Goal: Task Accomplishment & Management: Manage account settings

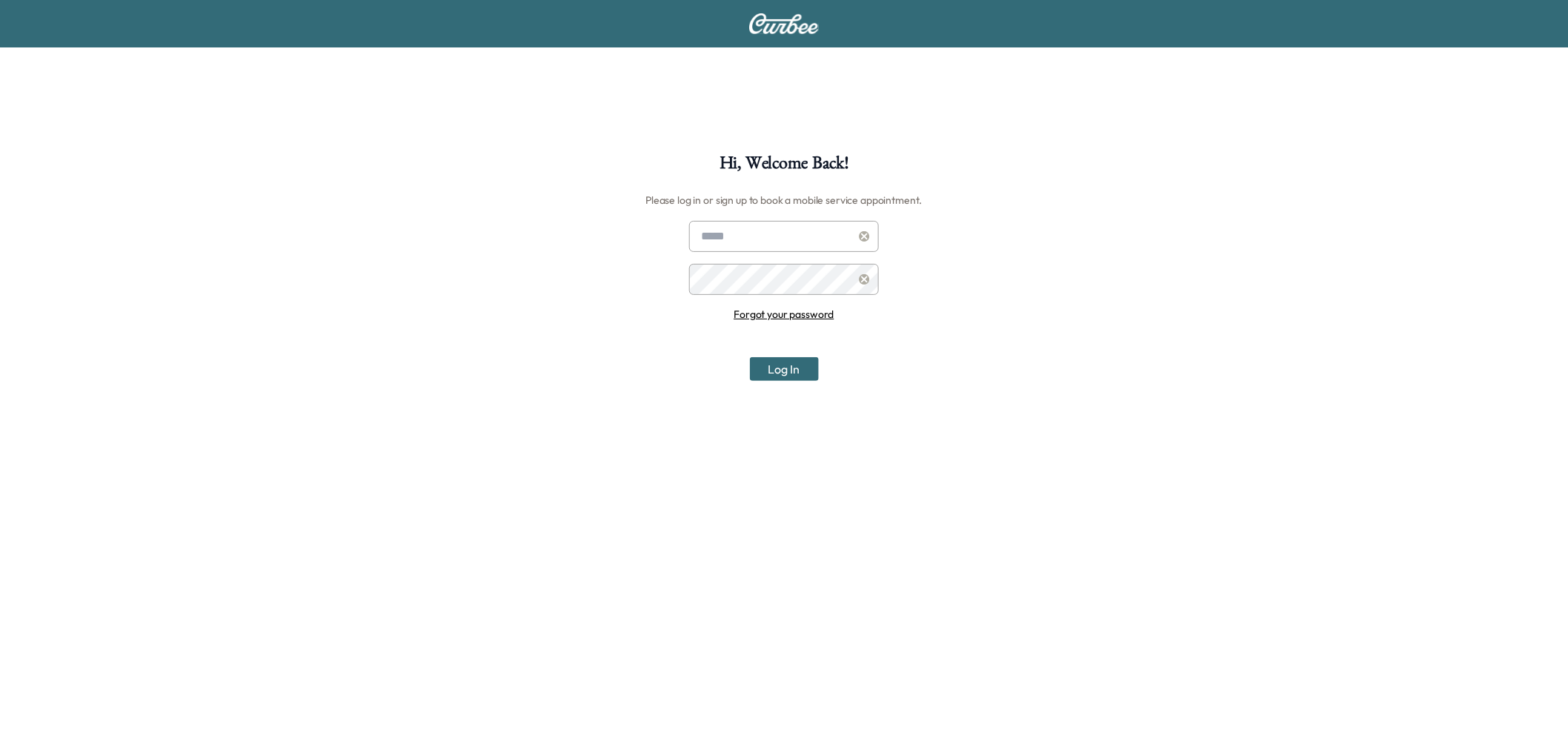
type input "**********"
click at [793, 365] on button "Log In" at bounding box center [784, 369] width 69 height 23
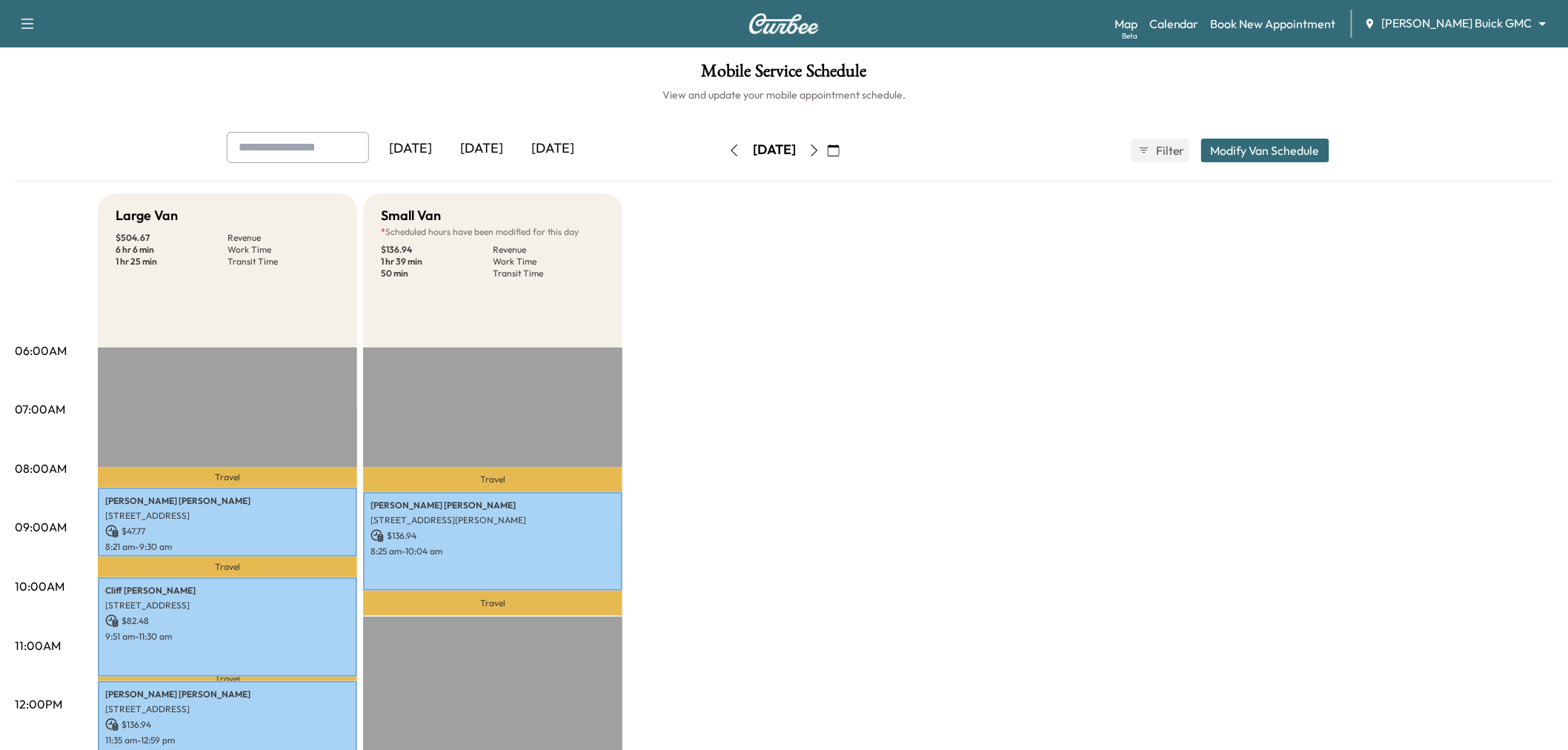
click at [284, 153] on input "text" at bounding box center [298, 147] width 142 height 31
type input "*"
click at [839, 145] on icon "button" at bounding box center [834, 150] width 12 height 12
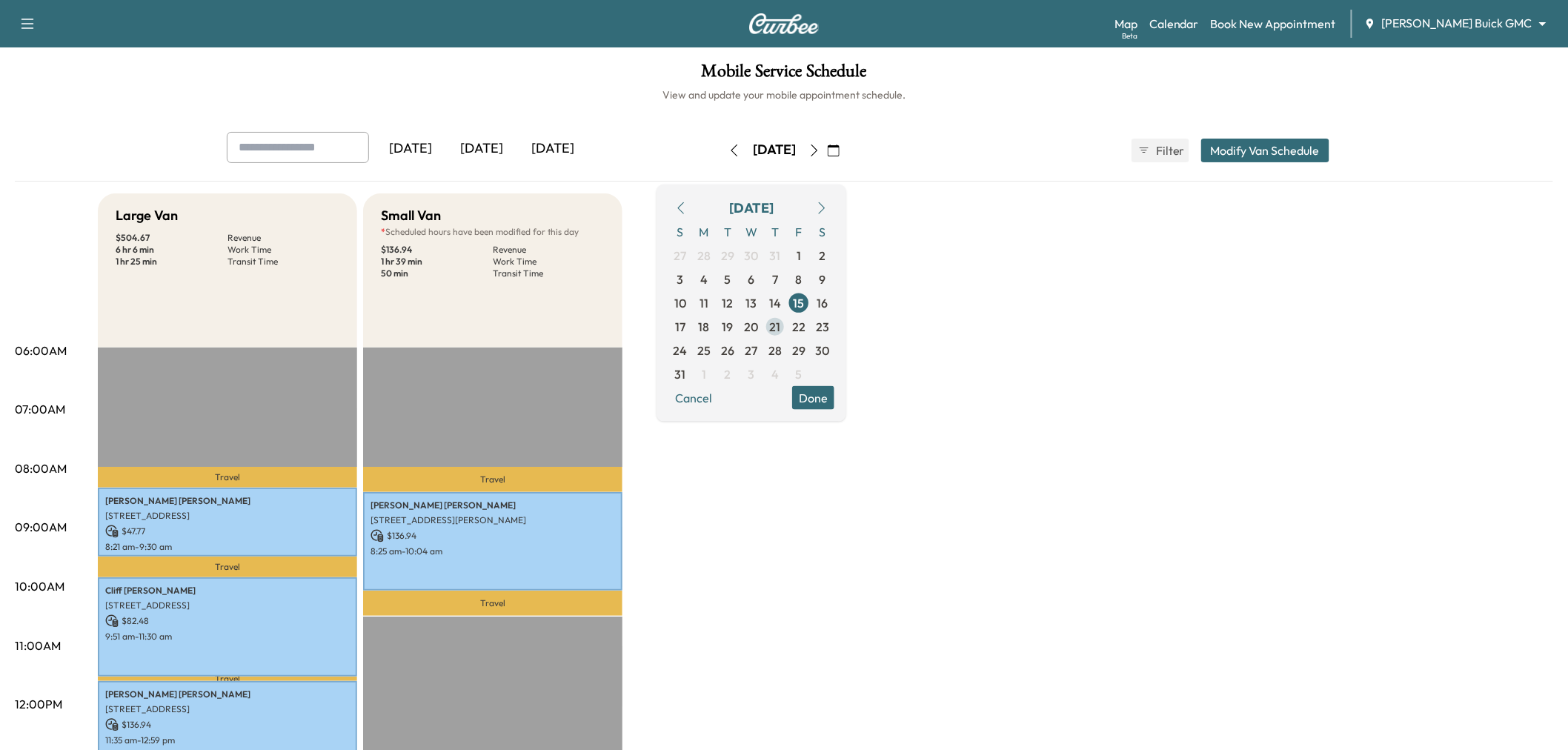
click at [781, 321] on span "21" at bounding box center [776, 326] width 11 height 18
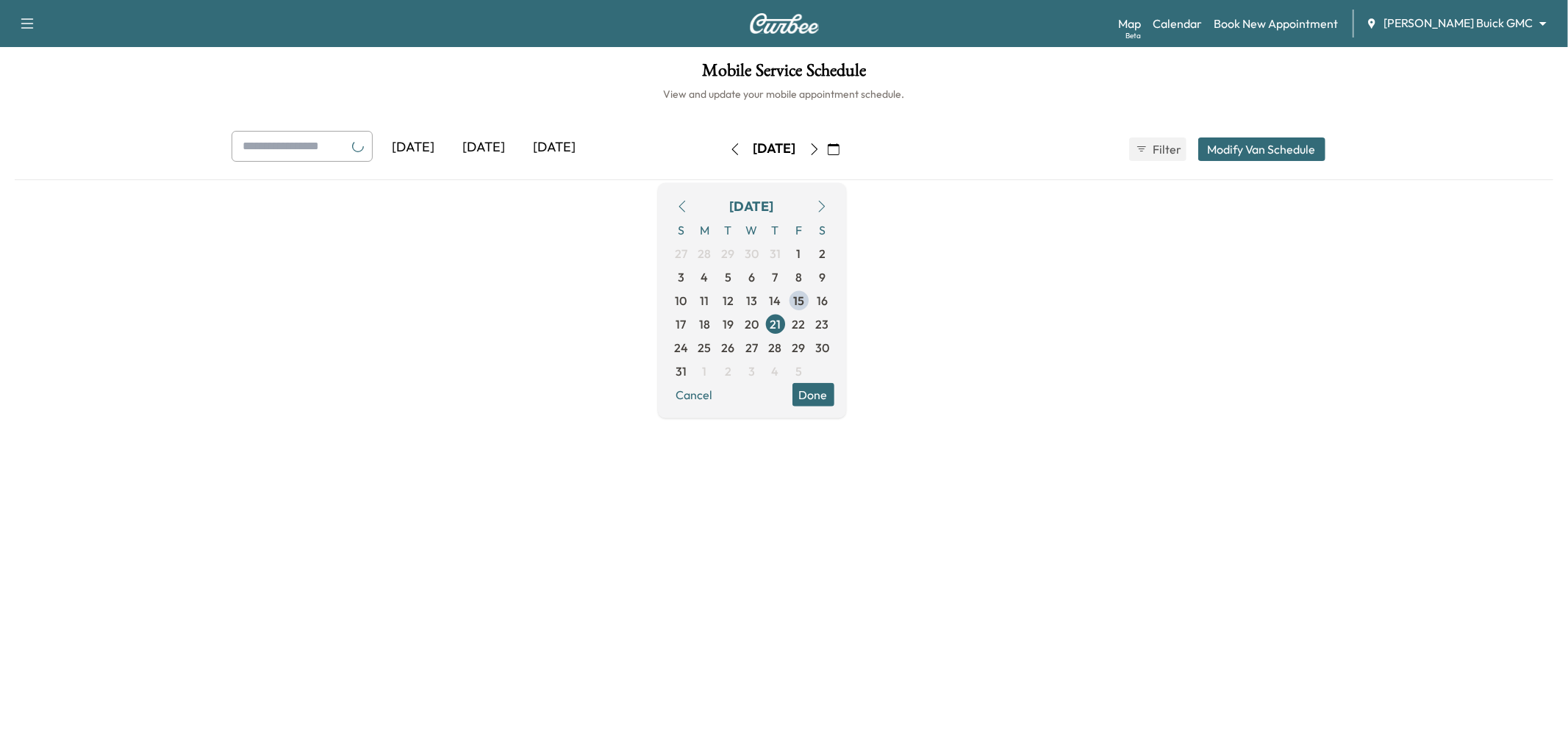
click at [834, 399] on button "Done" at bounding box center [813, 394] width 42 height 23
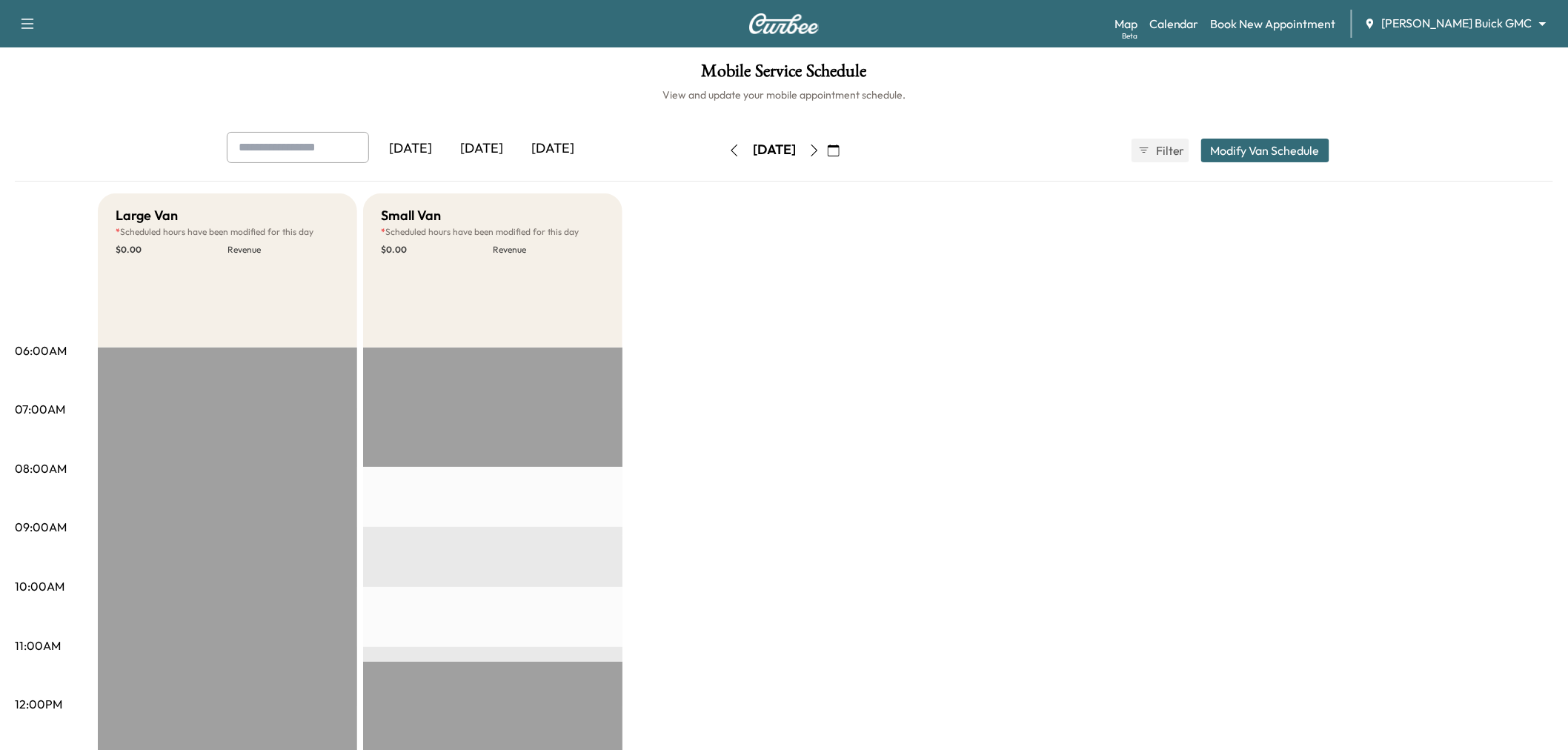
click at [847, 141] on button "button" at bounding box center [834, 150] width 25 height 23
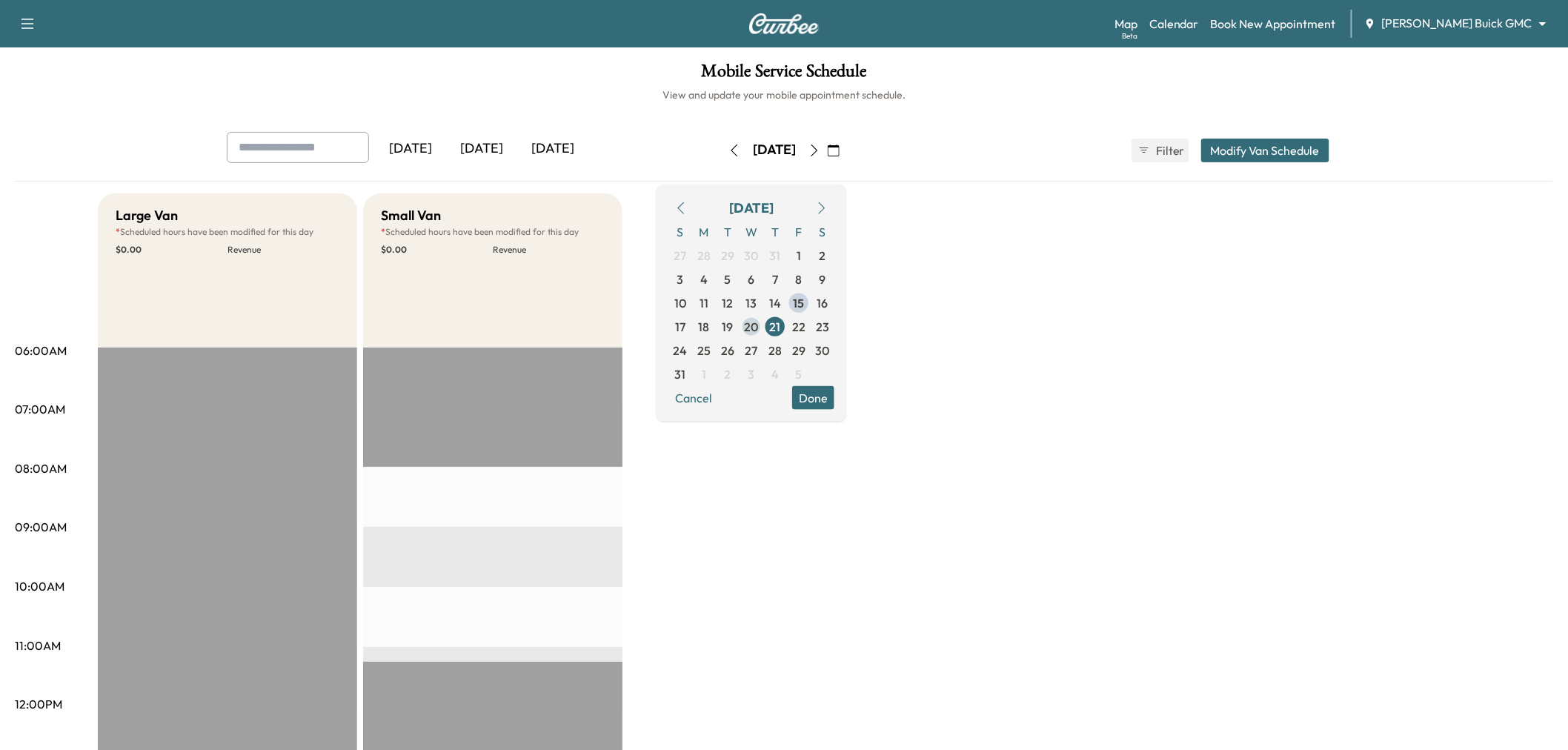
click at [759, 322] on span "20" at bounding box center [751, 326] width 14 height 18
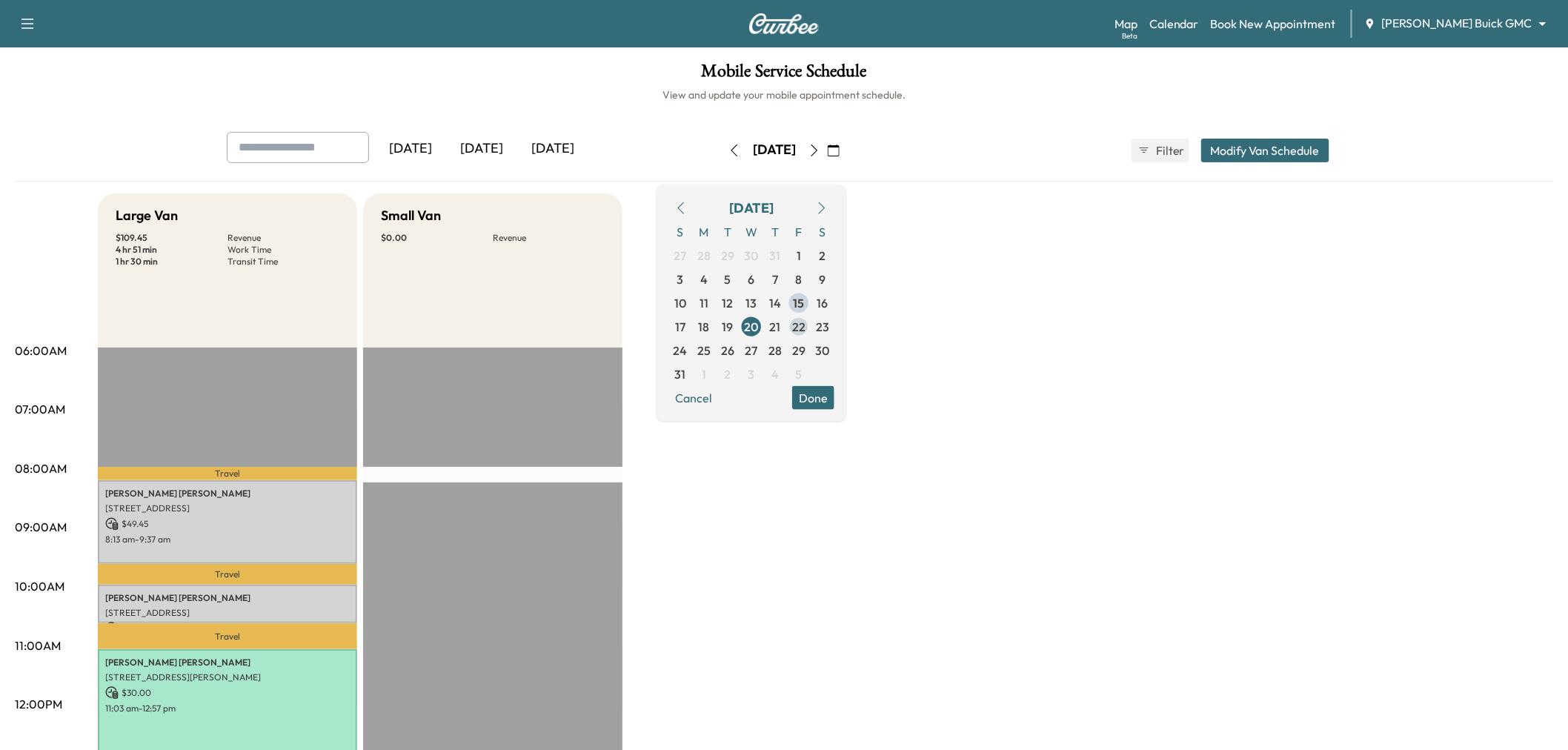
click at [805, 327] on span "22" at bounding box center [799, 326] width 14 height 18
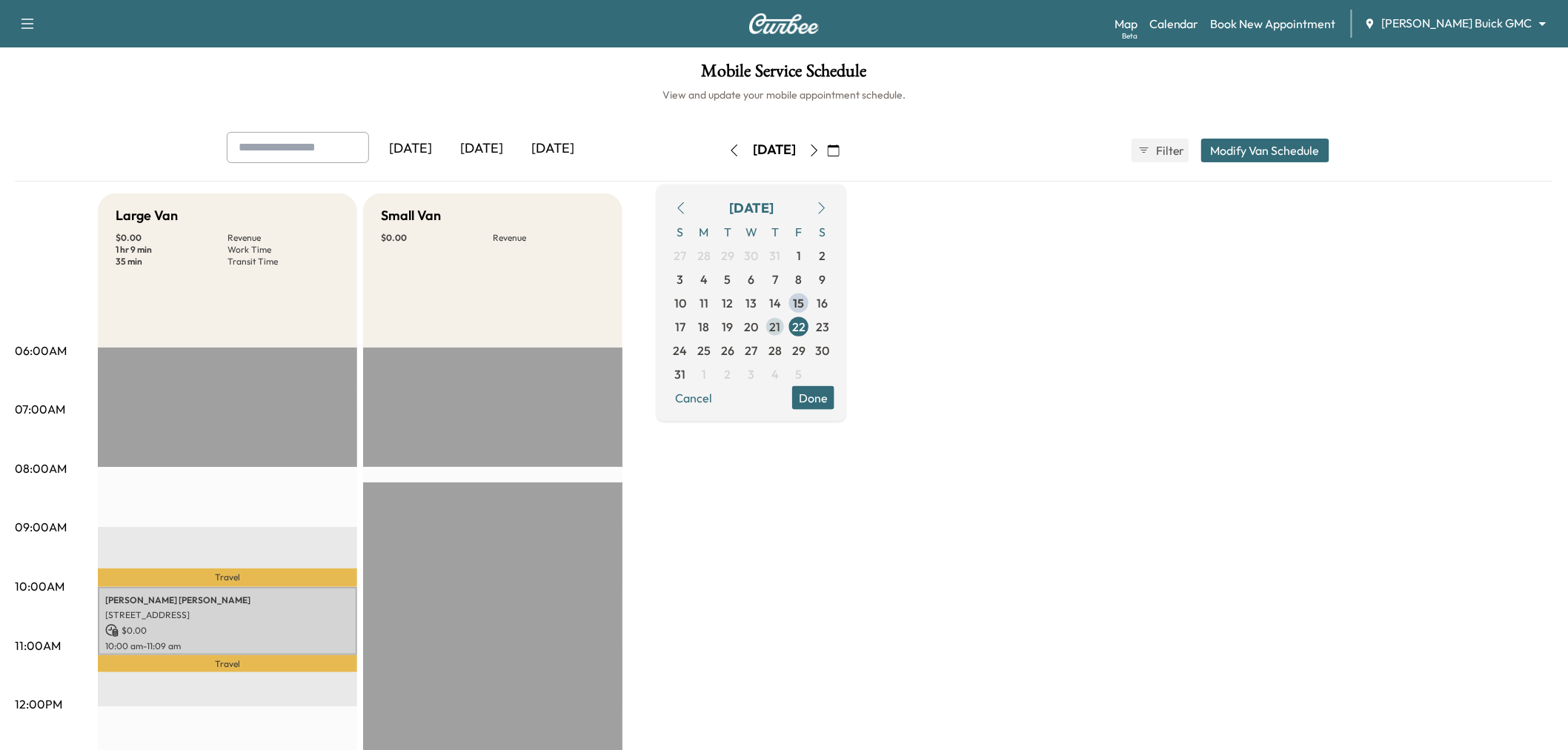
click at [781, 326] on span "21" at bounding box center [776, 326] width 11 height 18
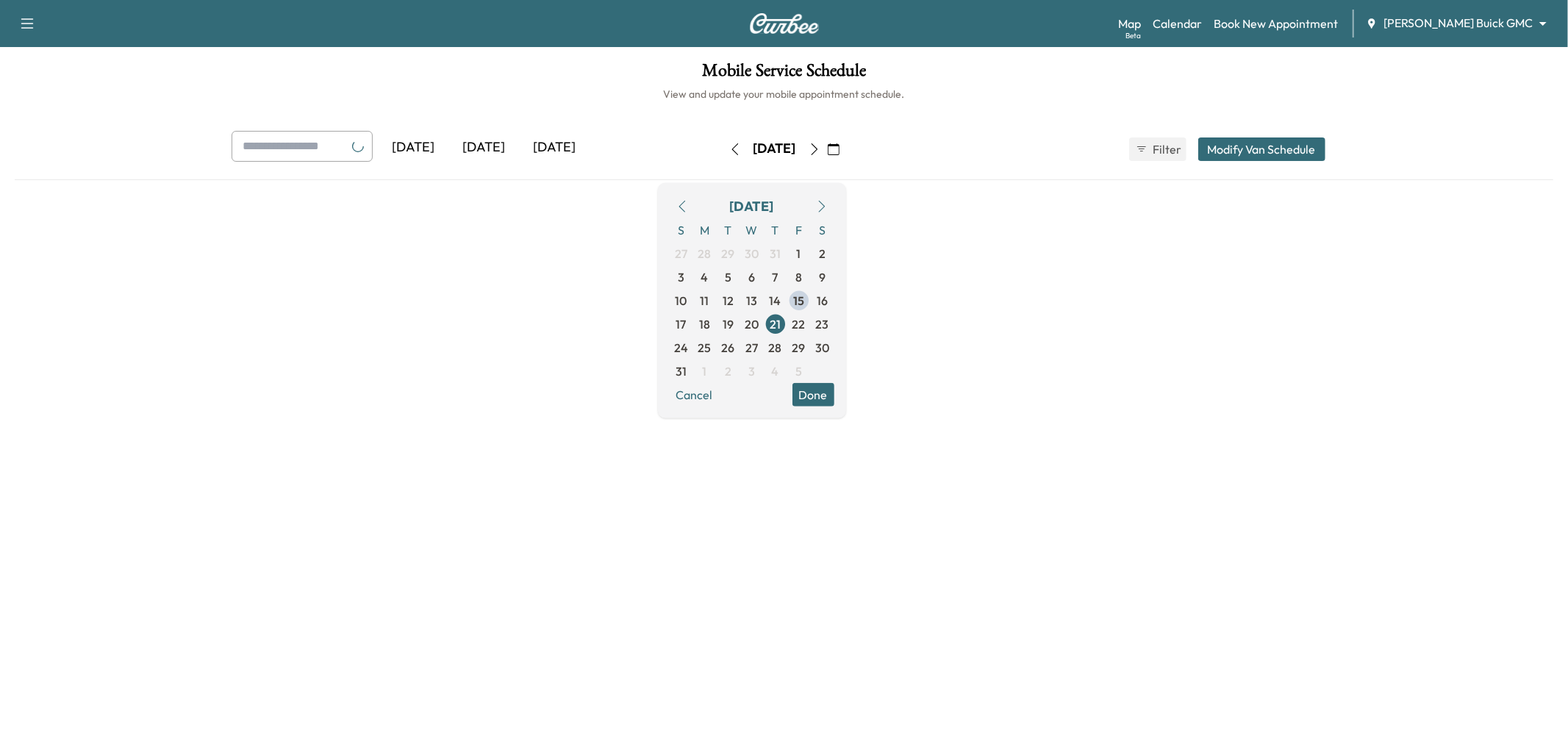
click at [834, 396] on button "Done" at bounding box center [813, 394] width 42 height 23
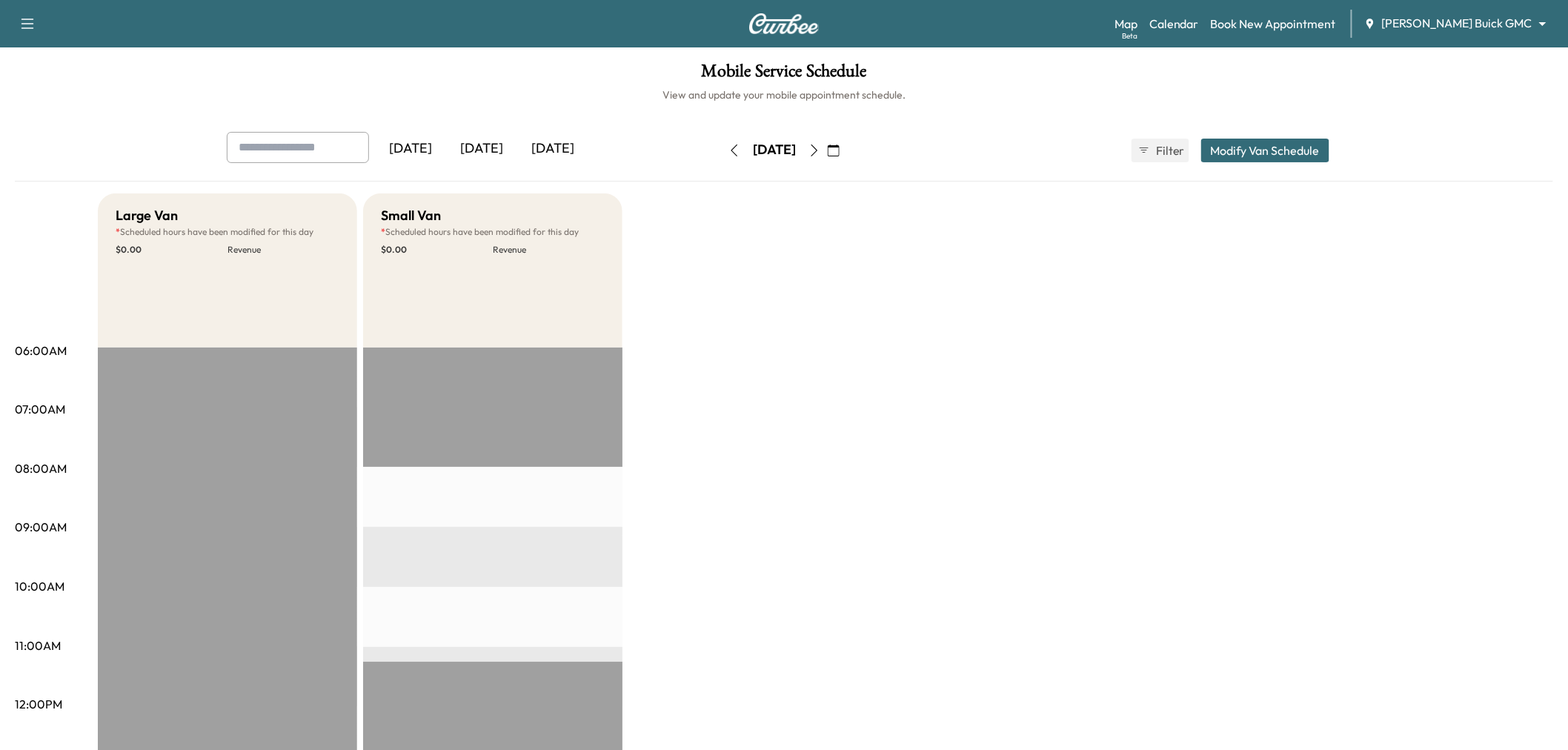
click at [839, 149] on icon "button" at bounding box center [834, 150] width 12 height 12
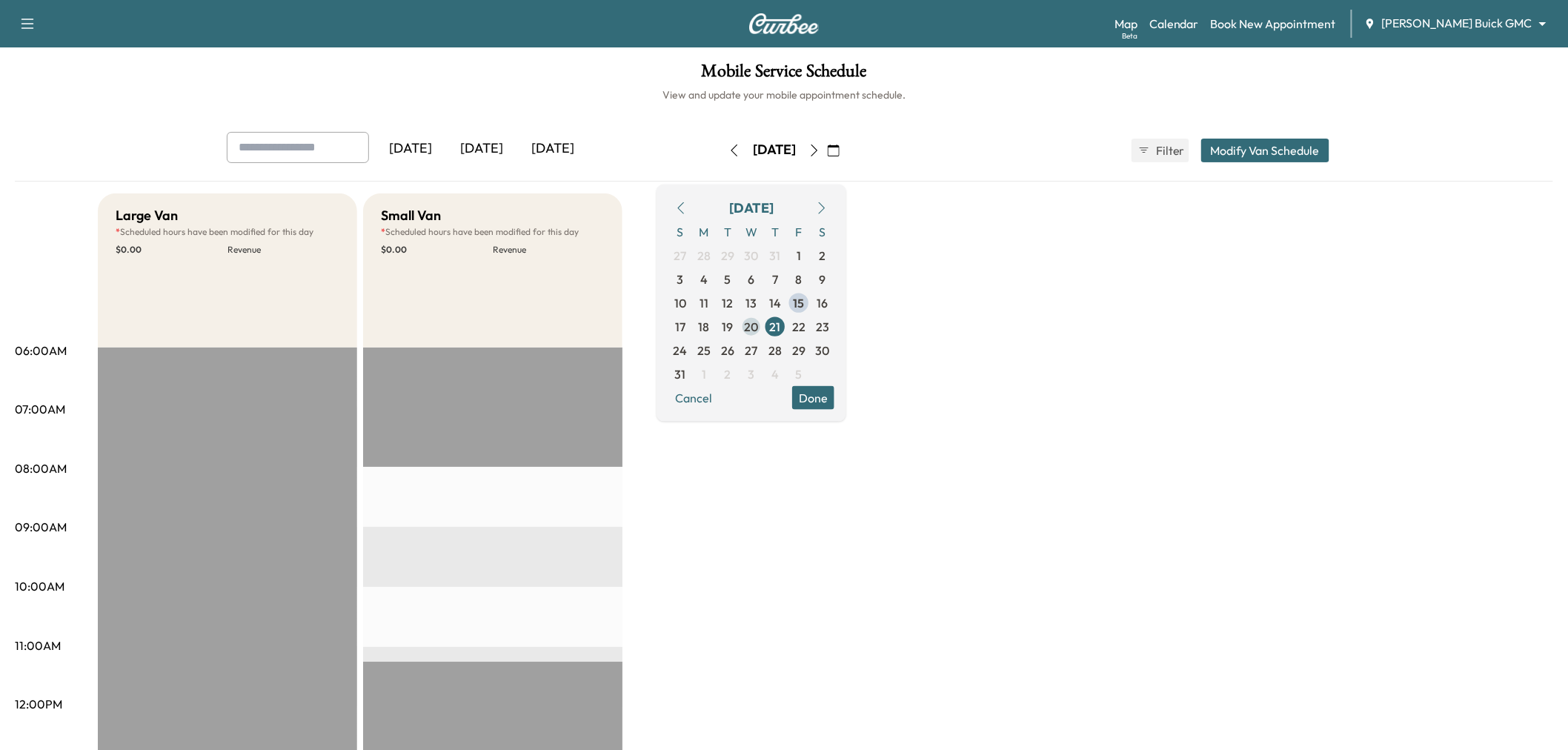
click at [759, 327] on span "20" at bounding box center [751, 326] width 14 height 18
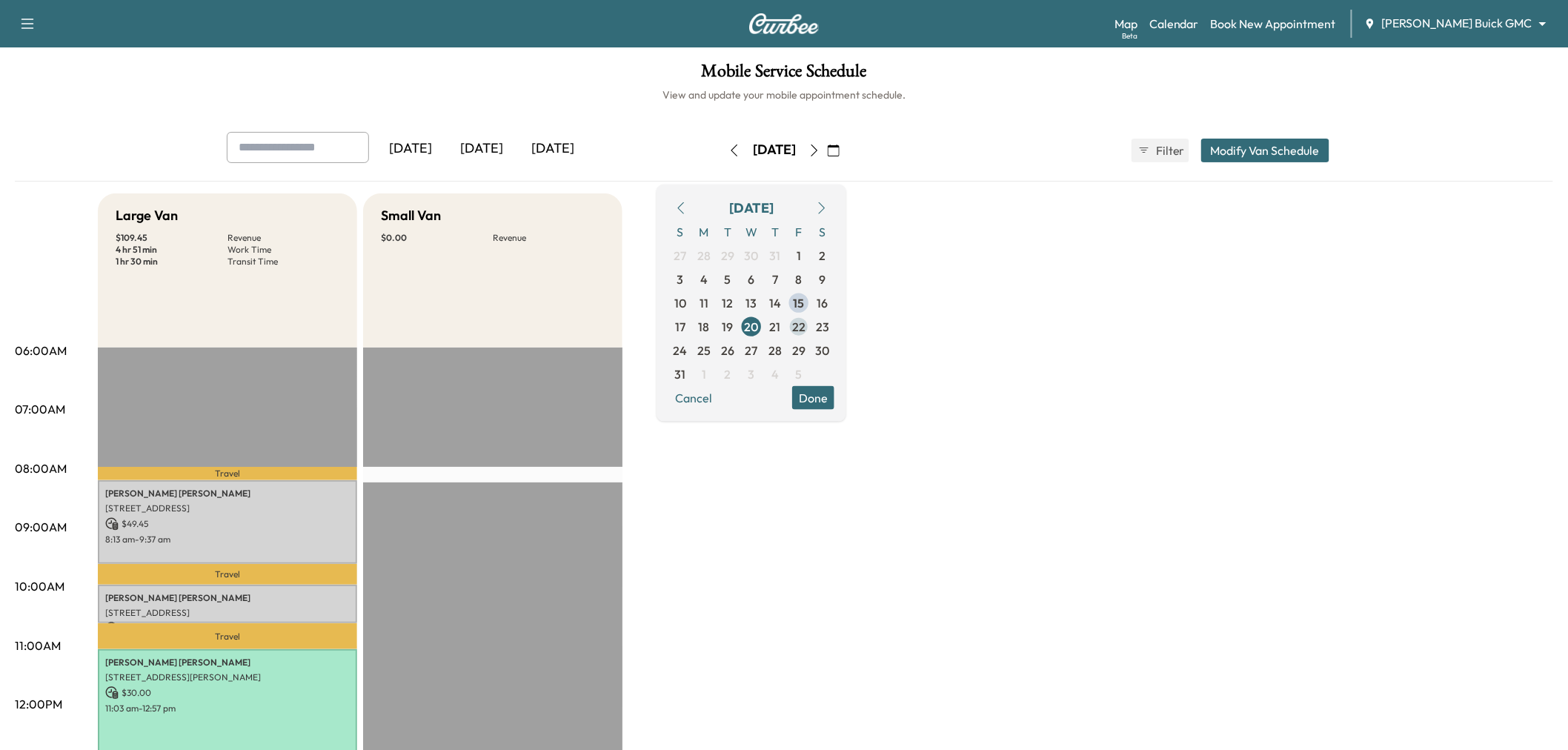
click at [805, 327] on span "22" at bounding box center [799, 326] width 14 height 18
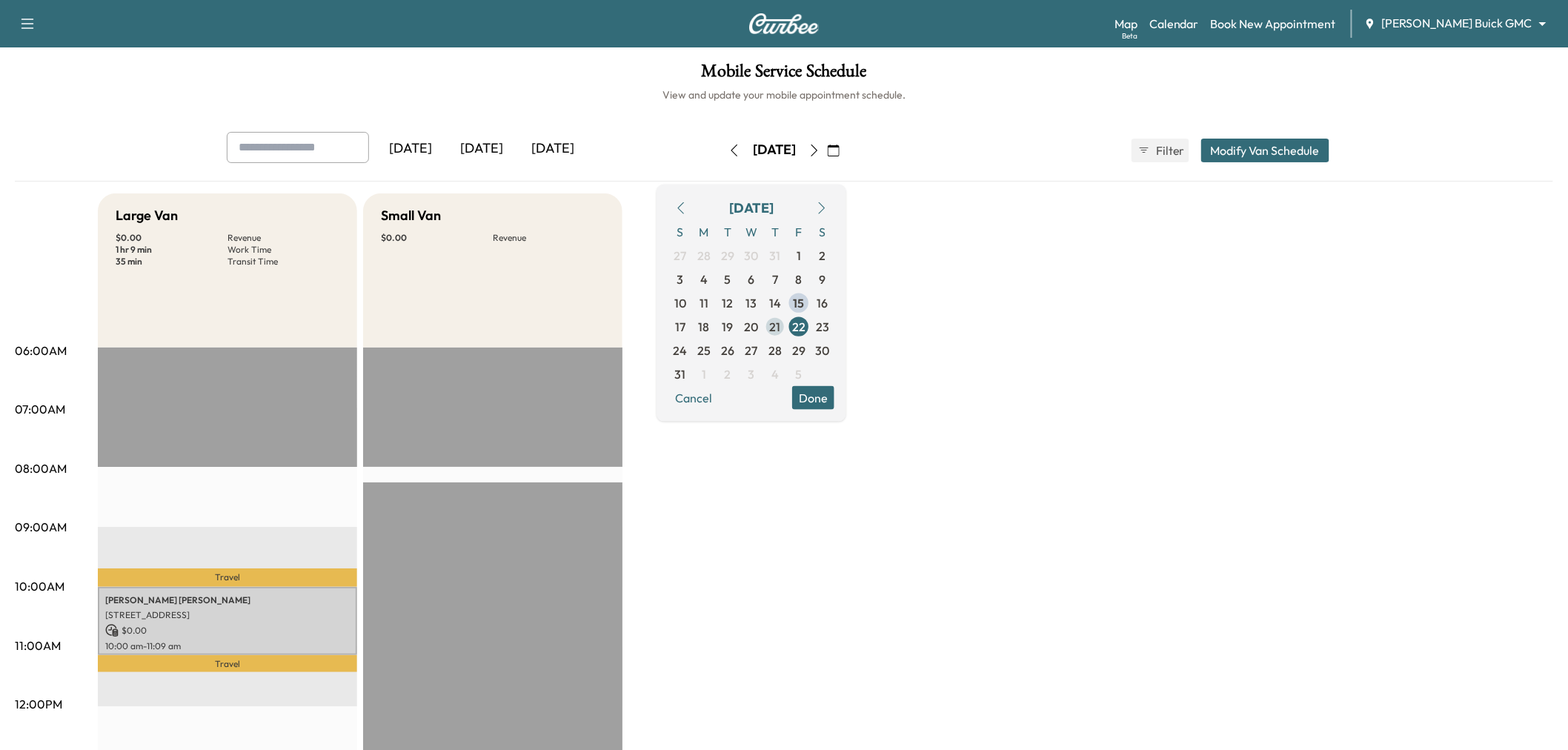
click at [781, 324] on span "21" at bounding box center [776, 326] width 11 height 18
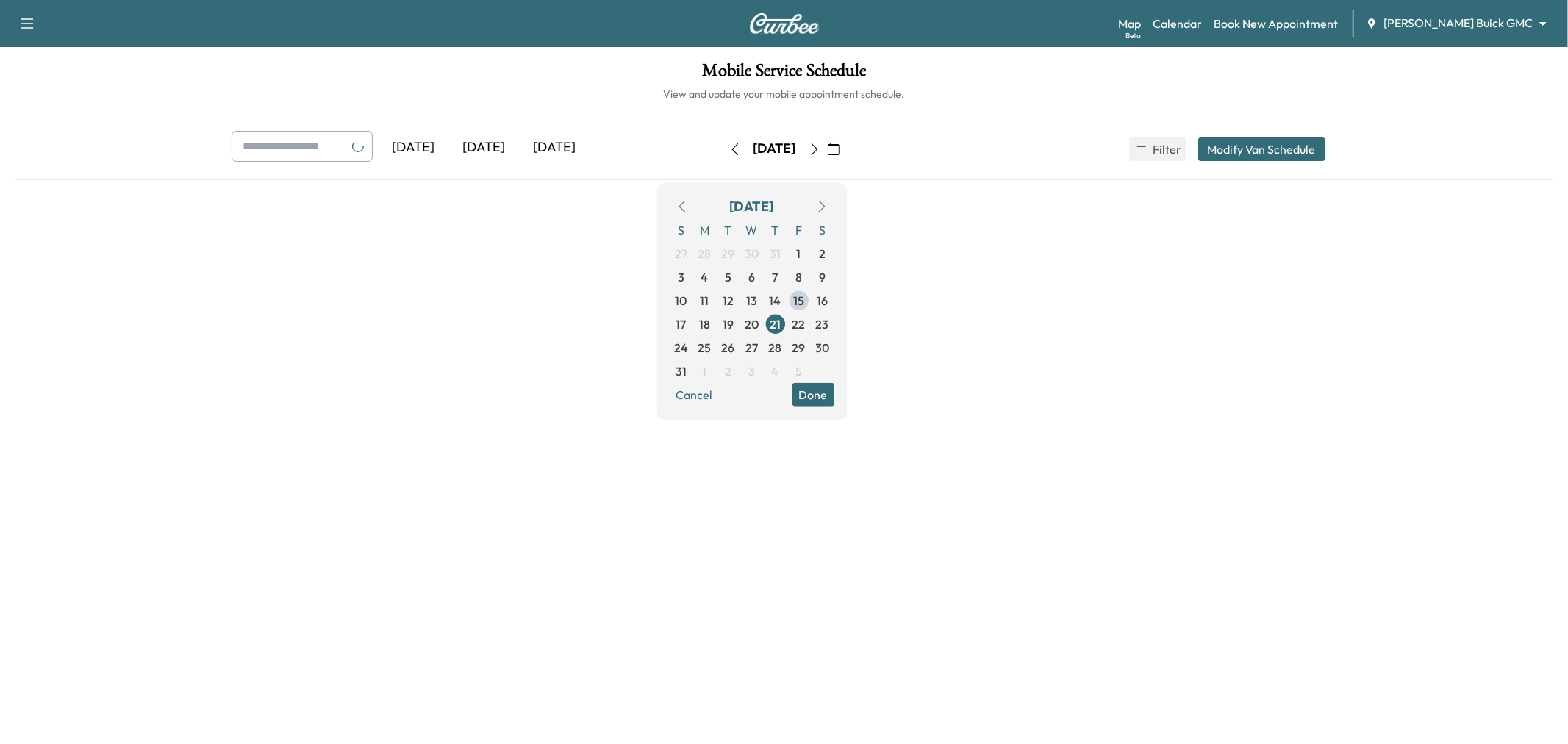
click at [834, 391] on button "Done" at bounding box center [813, 394] width 42 height 23
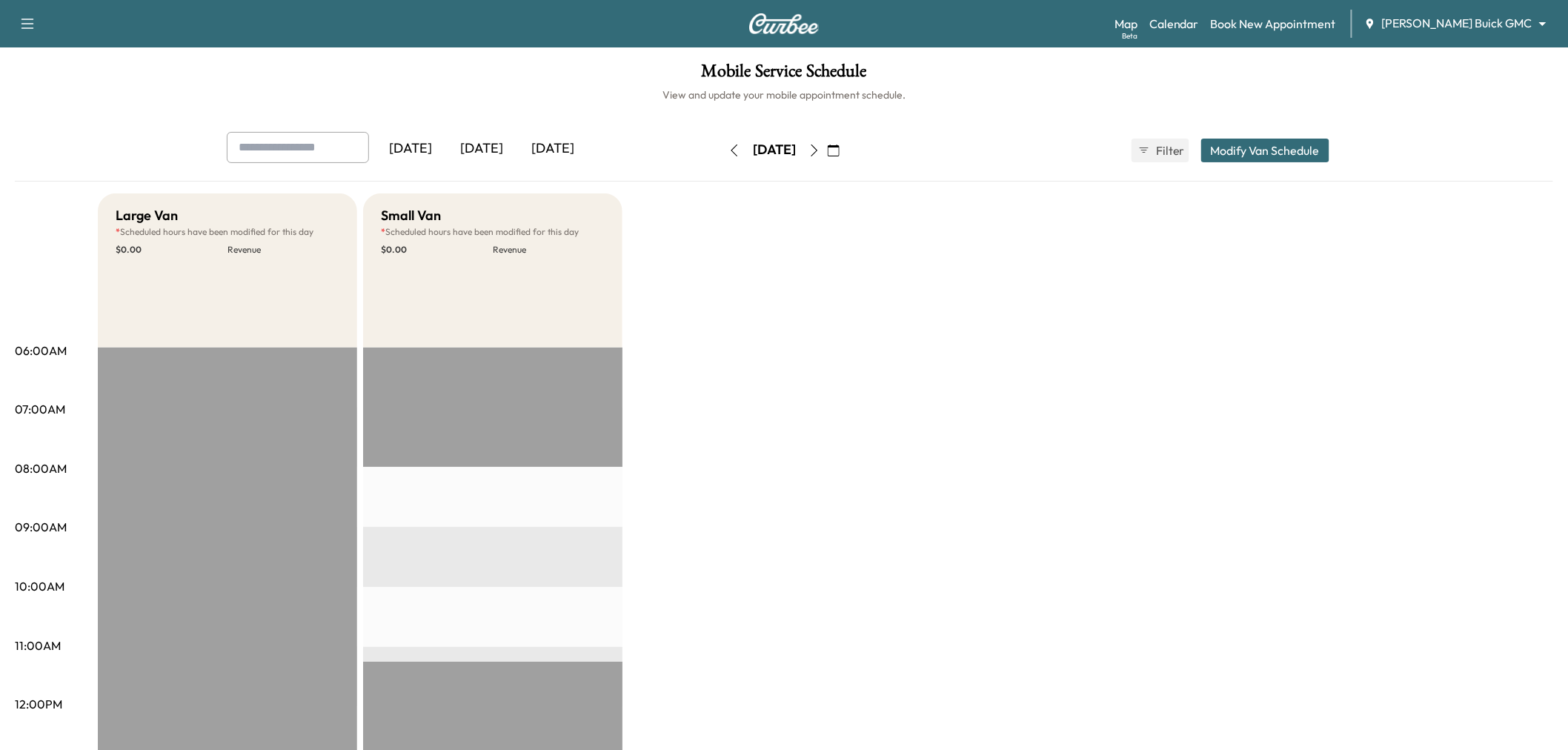
click at [1075, 418] on div "Large Van * Scheduled hours have been modified for this day $ 0.00 Revenue EST …" at bounding box center [826, 750] width 1456 height 1112
drag, startPoint x: 710, startPoint y: 150, endPoint x: 691, endPoint y: 147, distance: 19.2
click at [721, 150] on div "Thursday, August 21" at bounding box center [774, 150] width 105 height 23
click at [729, 147] on icon "button" at bounding box center [734, 150] width 12 height 12
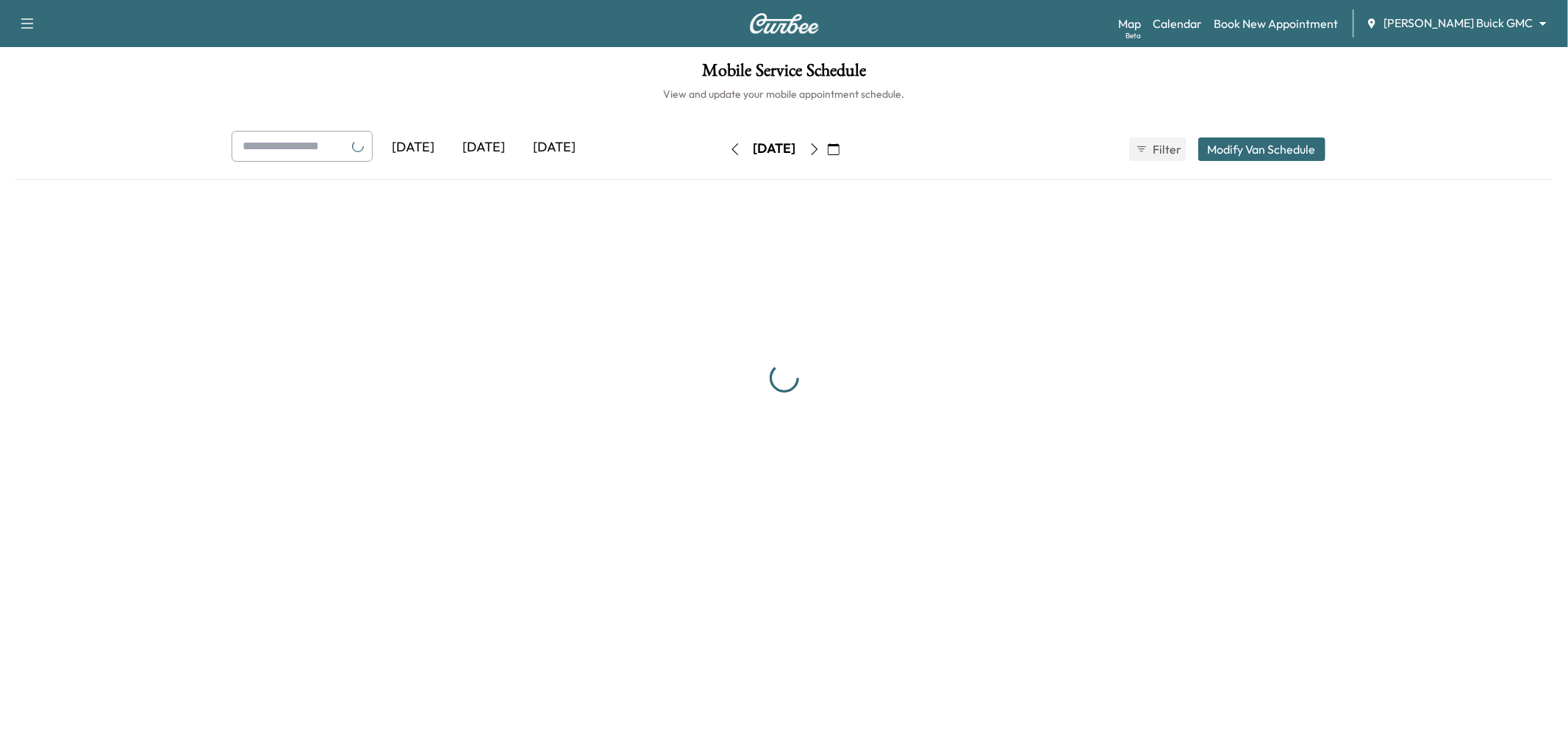
click at [729, 146] on icon "button" at bounding box center [735, 149] width 12 height 12
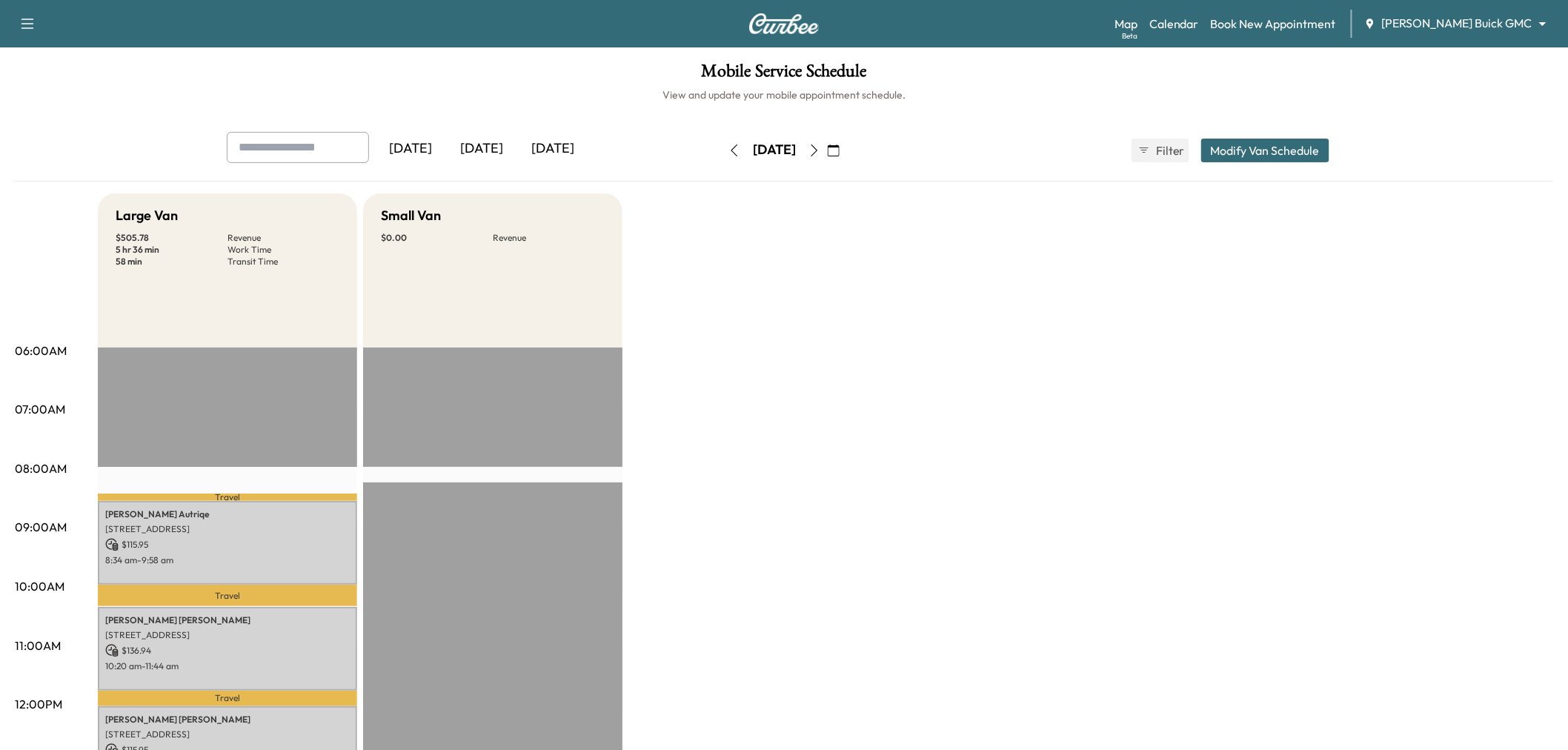
click at [839, 145] on icon "button" at bounding box center [834, 150] width 12 height 12
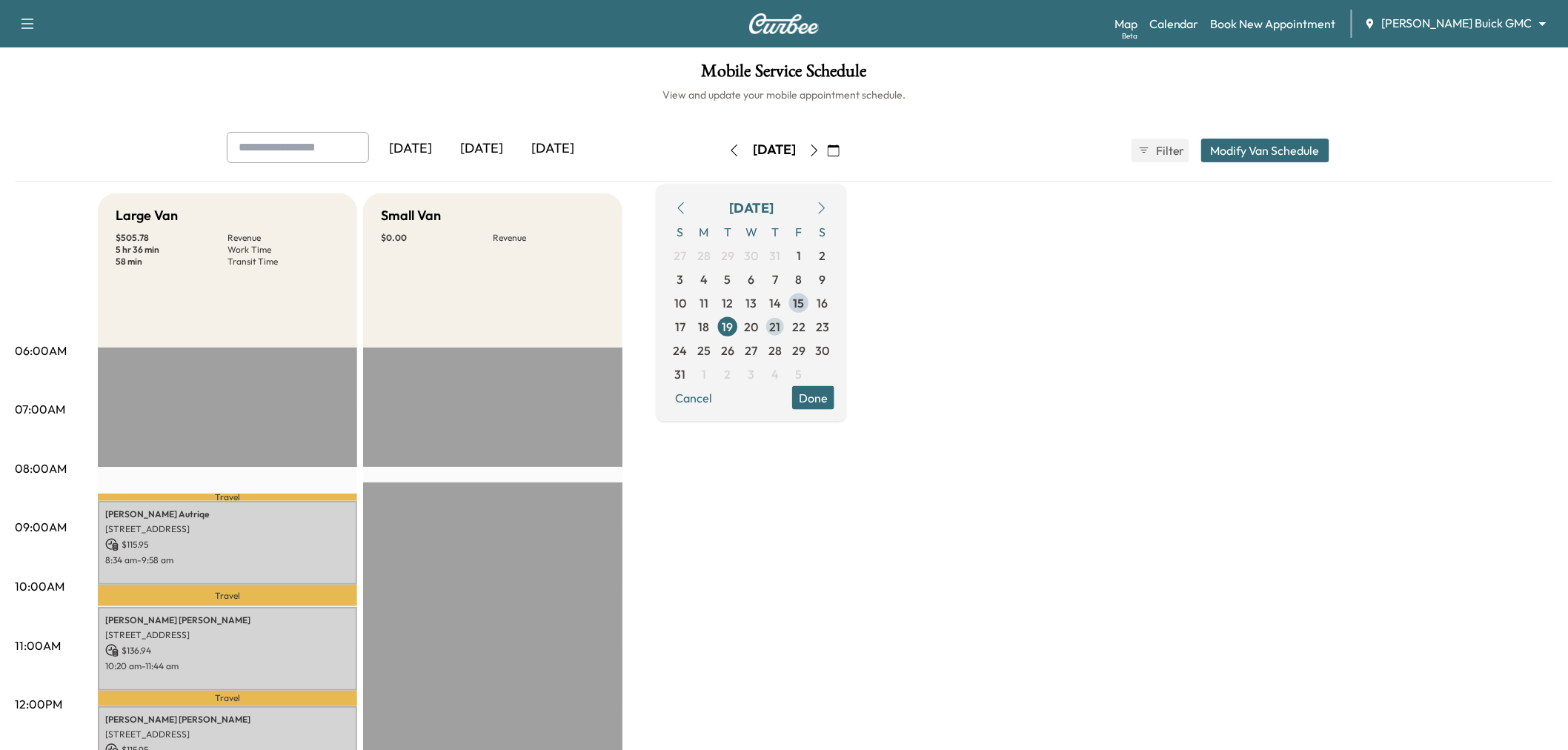
click at [781, 329] on span "21" at bounding box center [776, 326] width 11 height 18
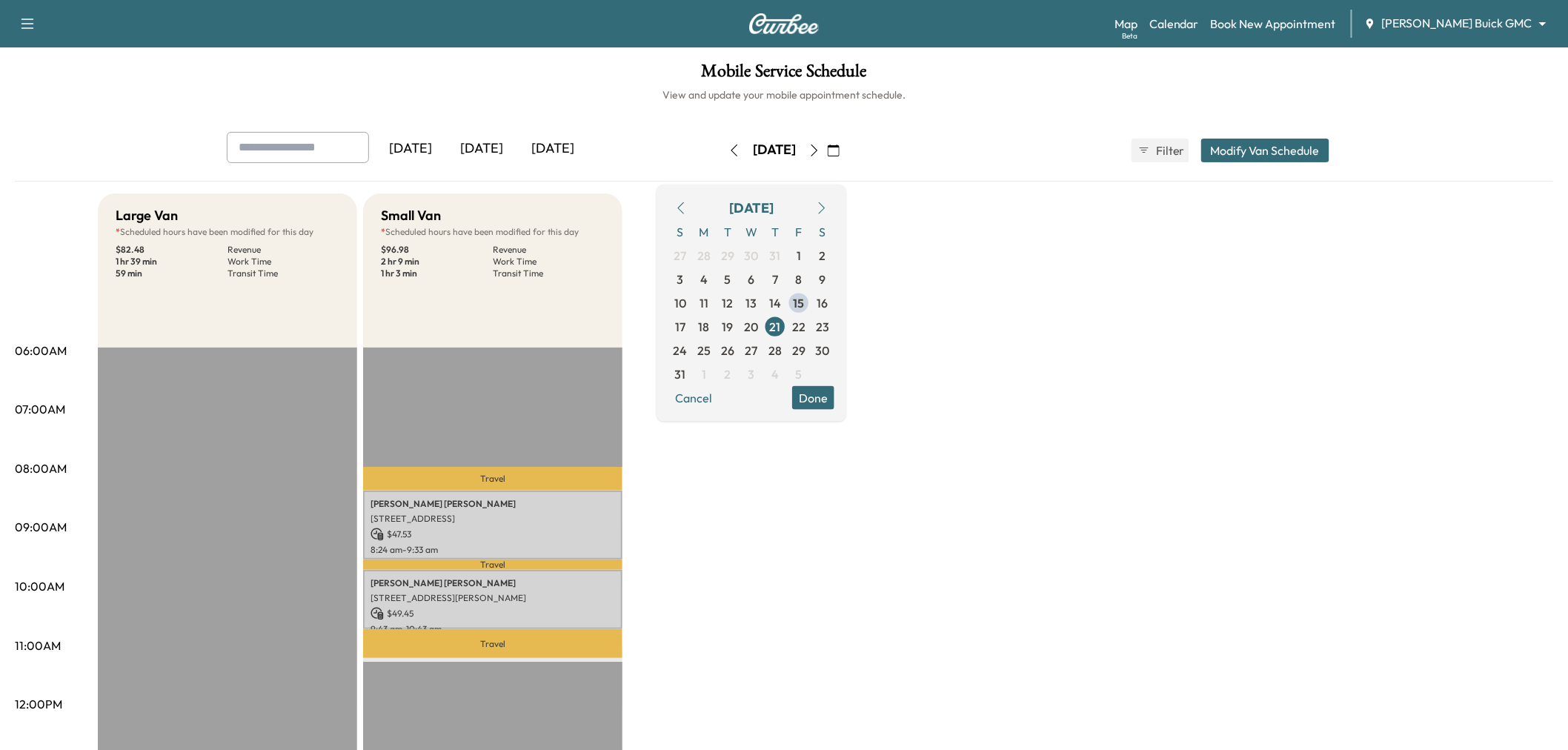
click at [984, 425] on div "Large Van * Scheduled hours have been modified for this day $ 82.48 Revenue 1 h…" at bounding box center [826, 750] width 1456 height 1112
click at [805, 301] on span "15" at bounding box center [800, 303] width 11 height 18
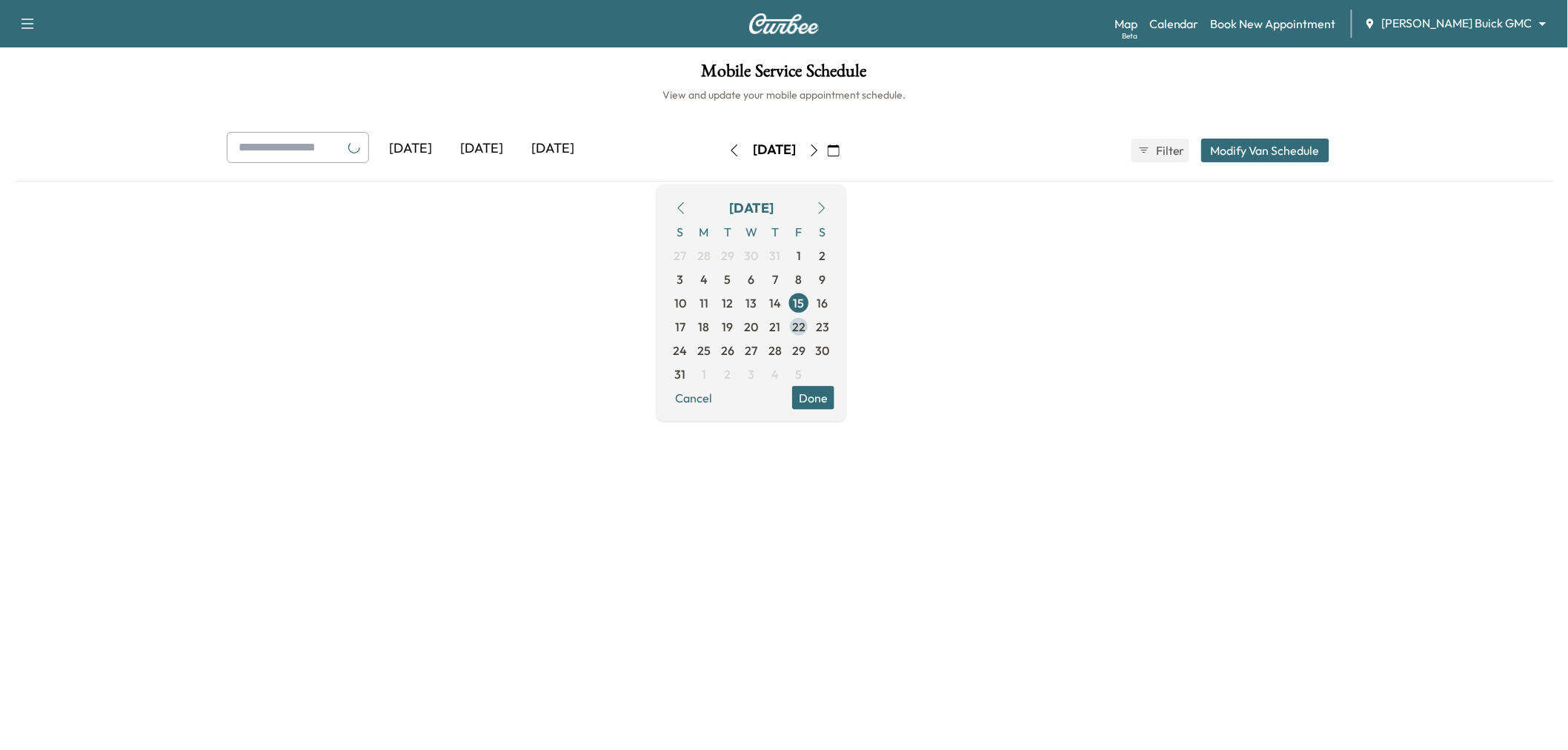
click at [805, 325] on span "22" at bounding box center [799, 326] width 14 height 18
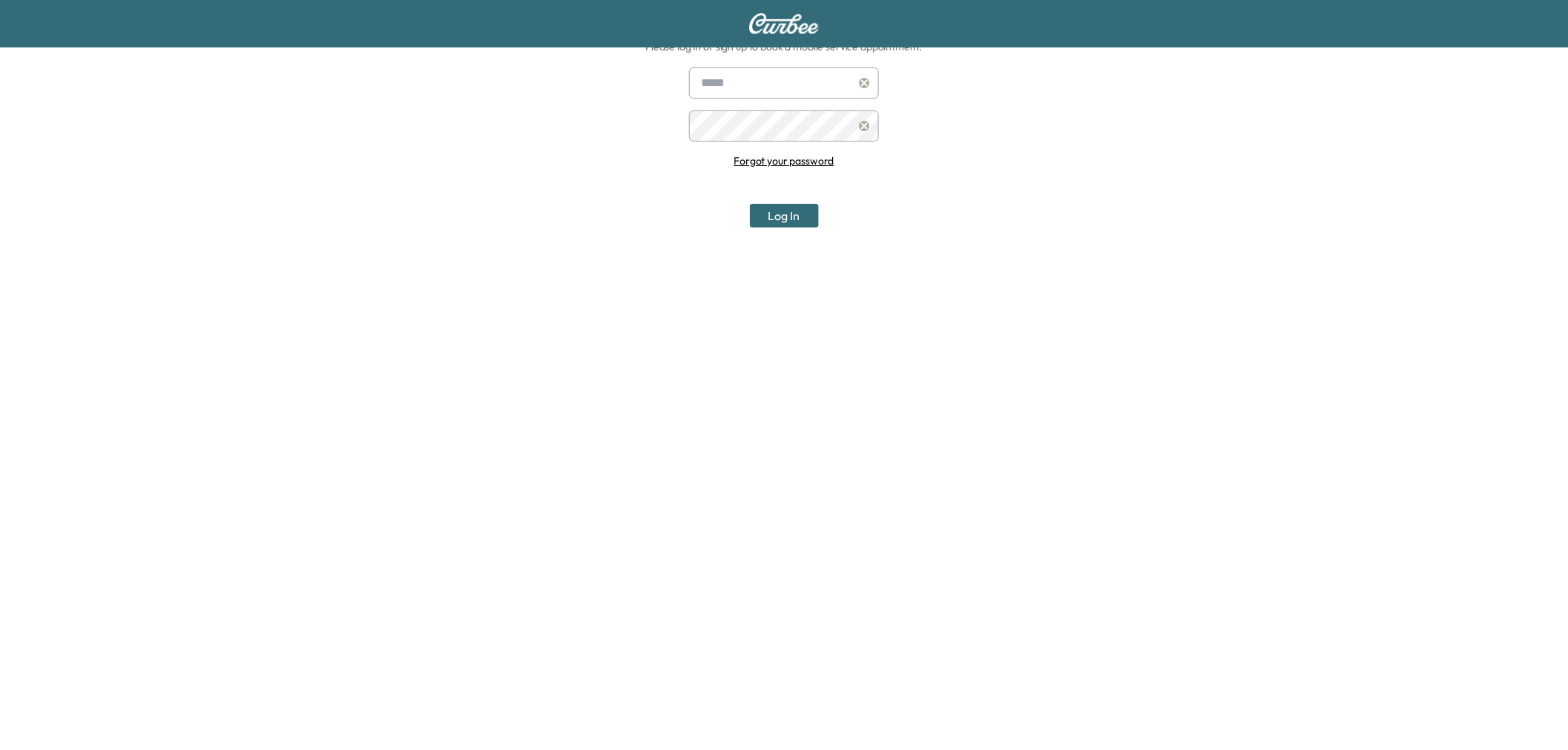
scroll to position [153, 0]
type input "**********"
click at [797, 225] on button "Log In" at bounding box center [784, 216] width 69 height 23
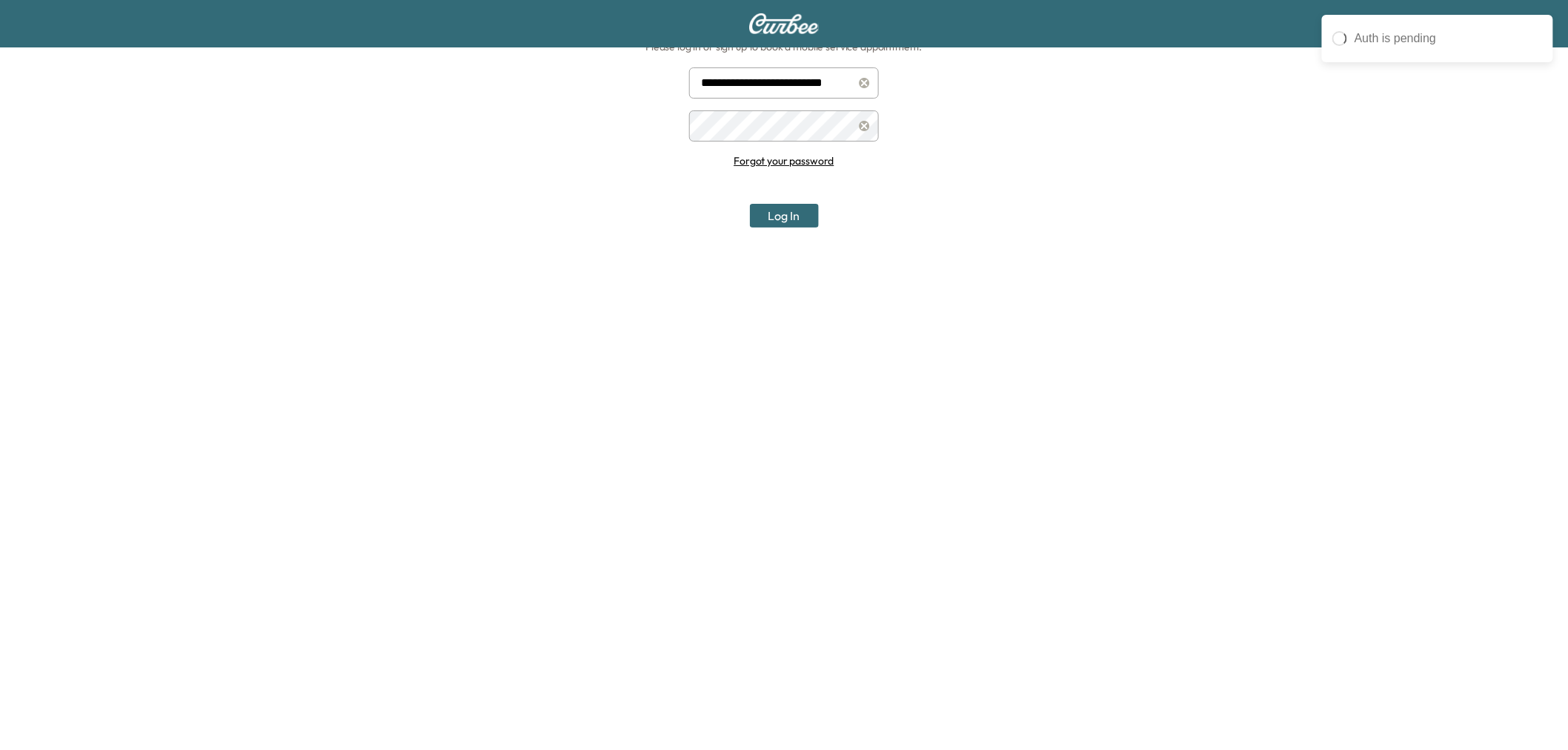
scroll to position [0, 0]
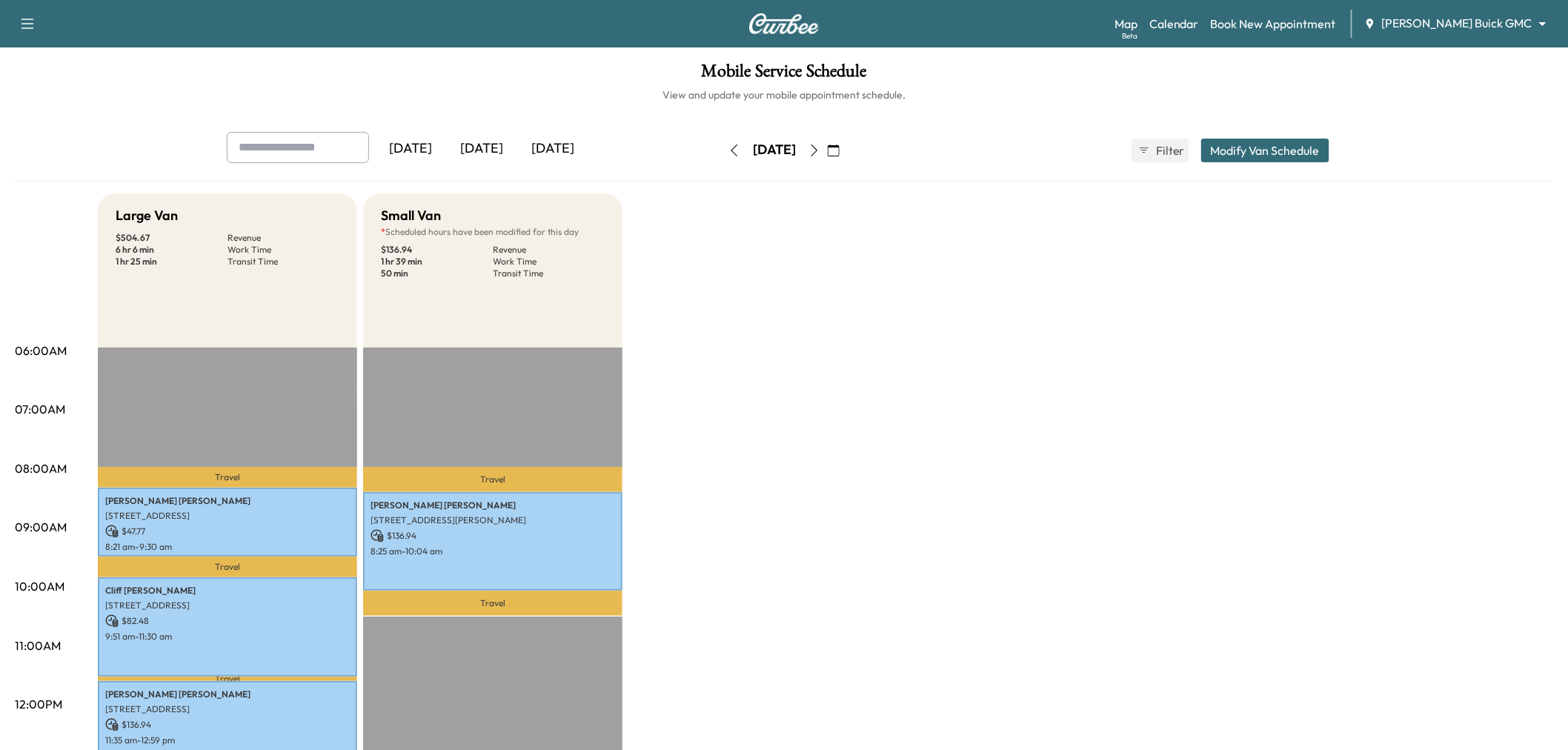
click at [847, 141] on button "button" at bounding box center [834, 150] width 25 height 23
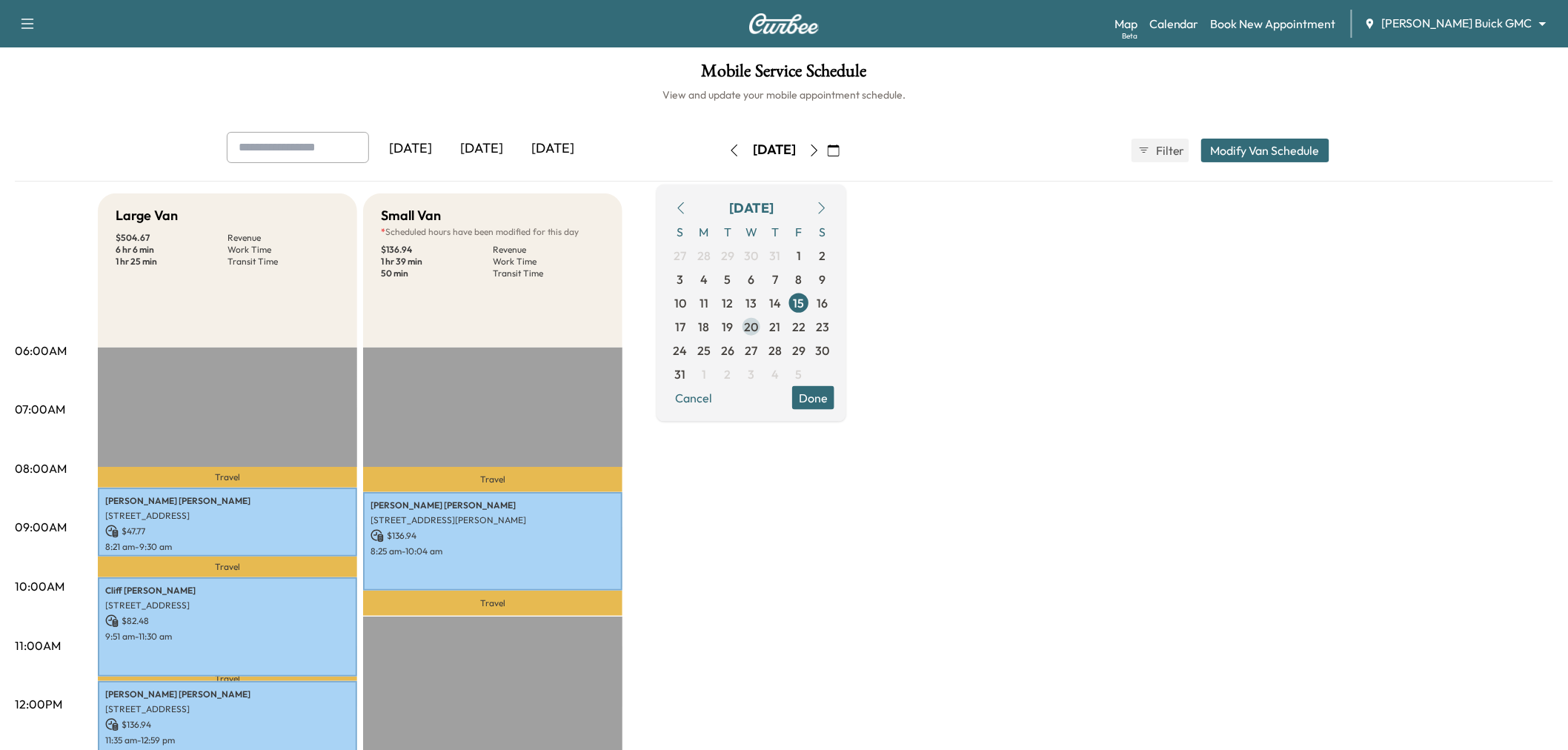
click at [759, 328] on span "20" at bounding box center [751, 326] width 14 height 18
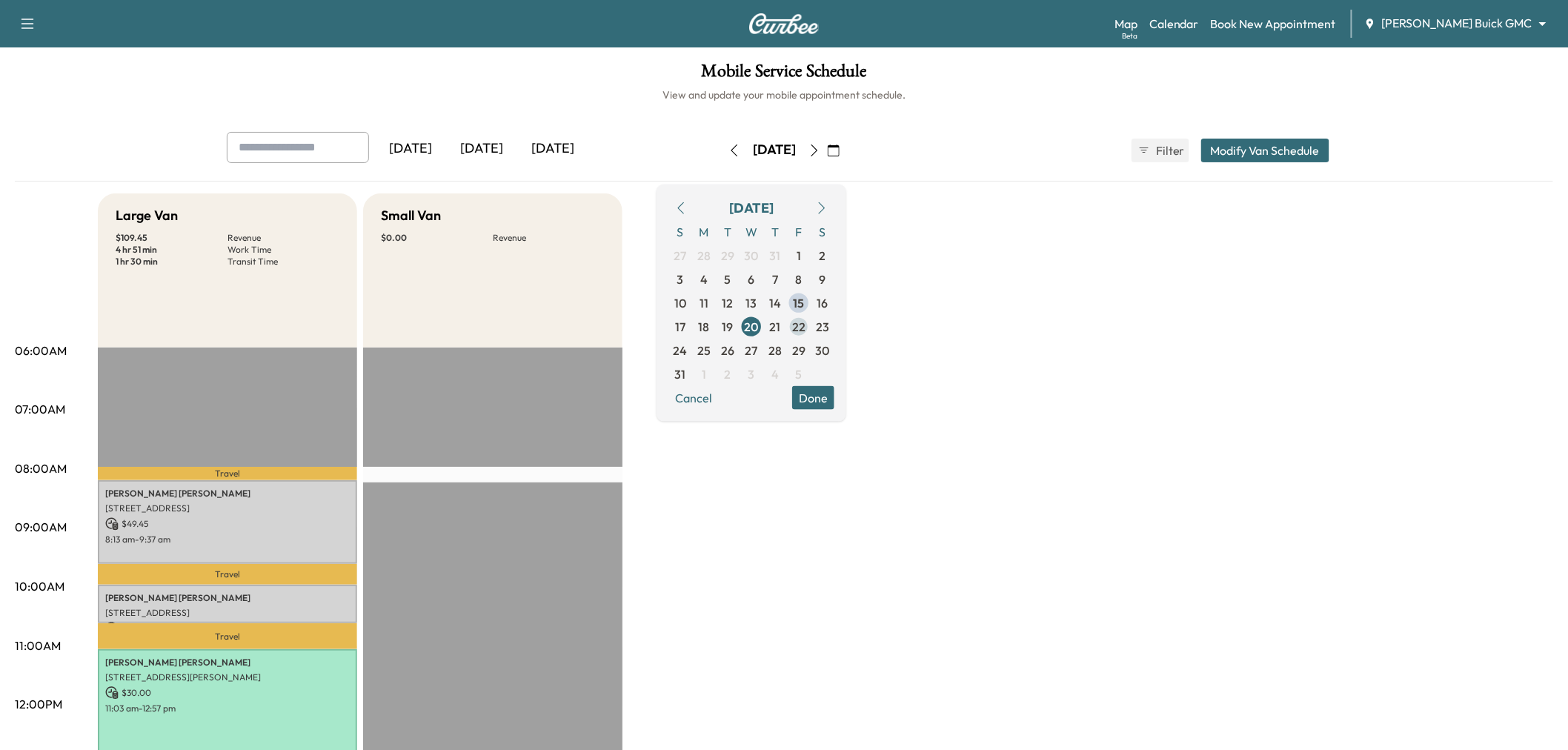
click at [805, 328] on span "22" at bounding box center [799, 326] width 14 height 18
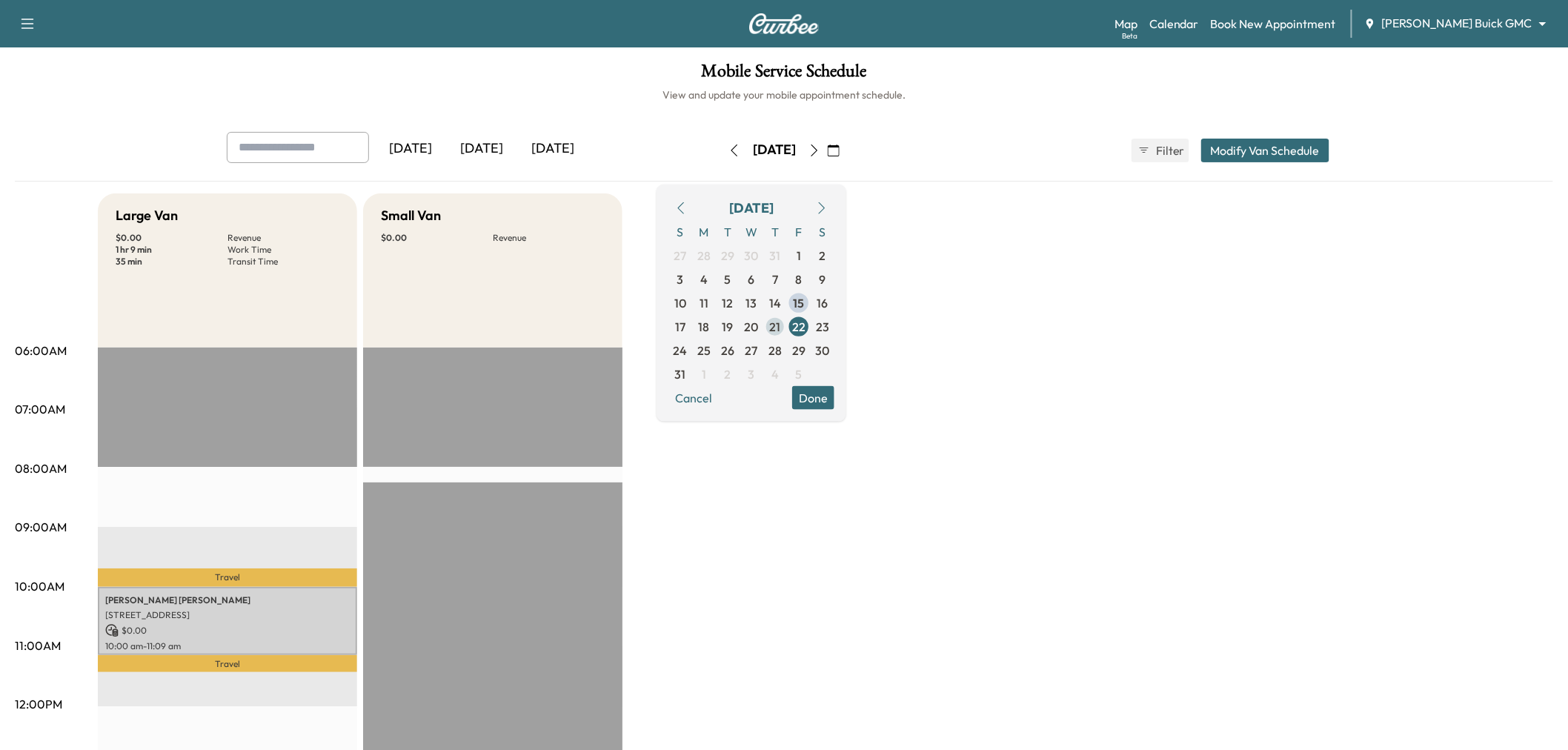
click at [781, 321] on span "21" at bounding box center [776, 326] width 11 height 18
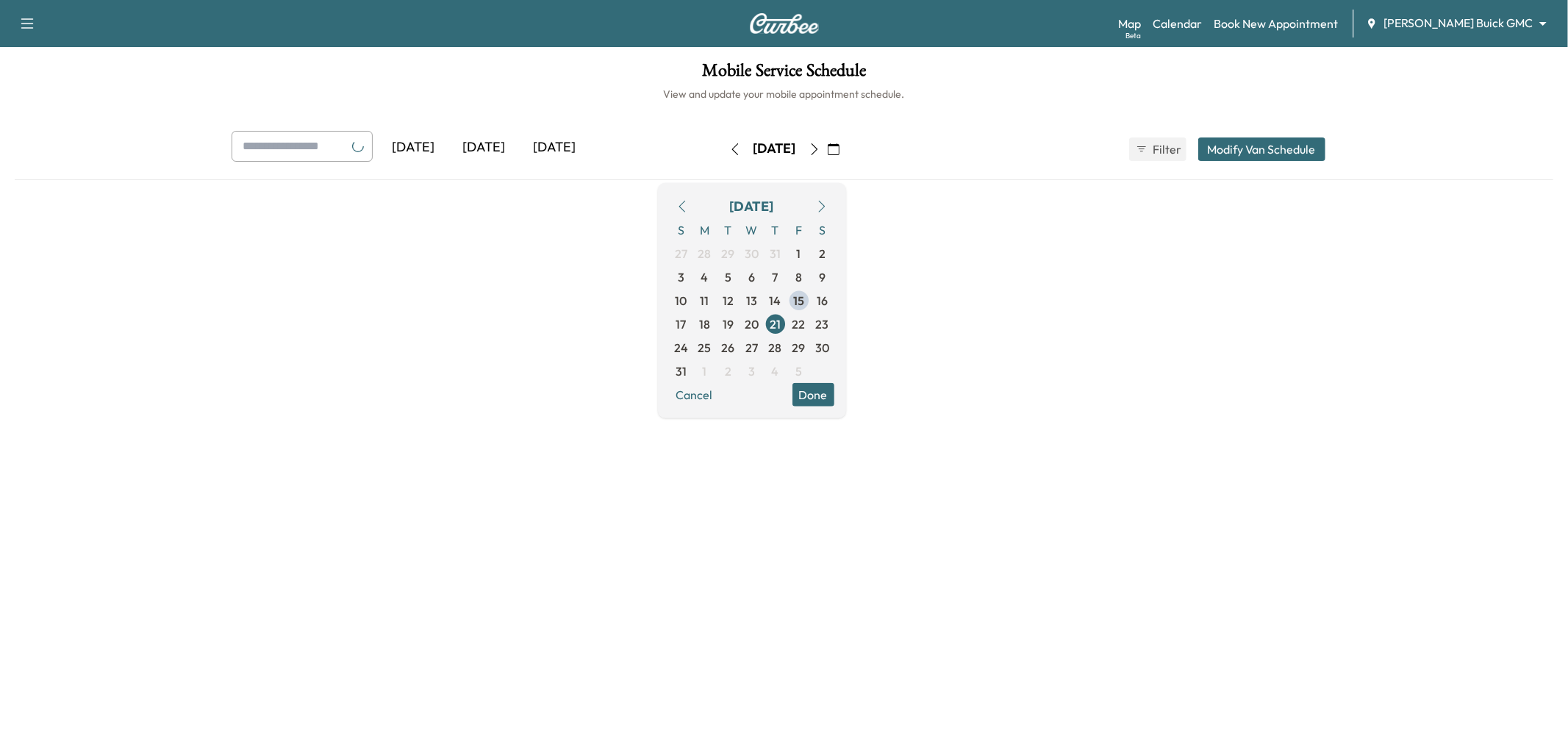
click at [834, 393] on button "Done" at bounding box center [813, 394] width 42 height 23
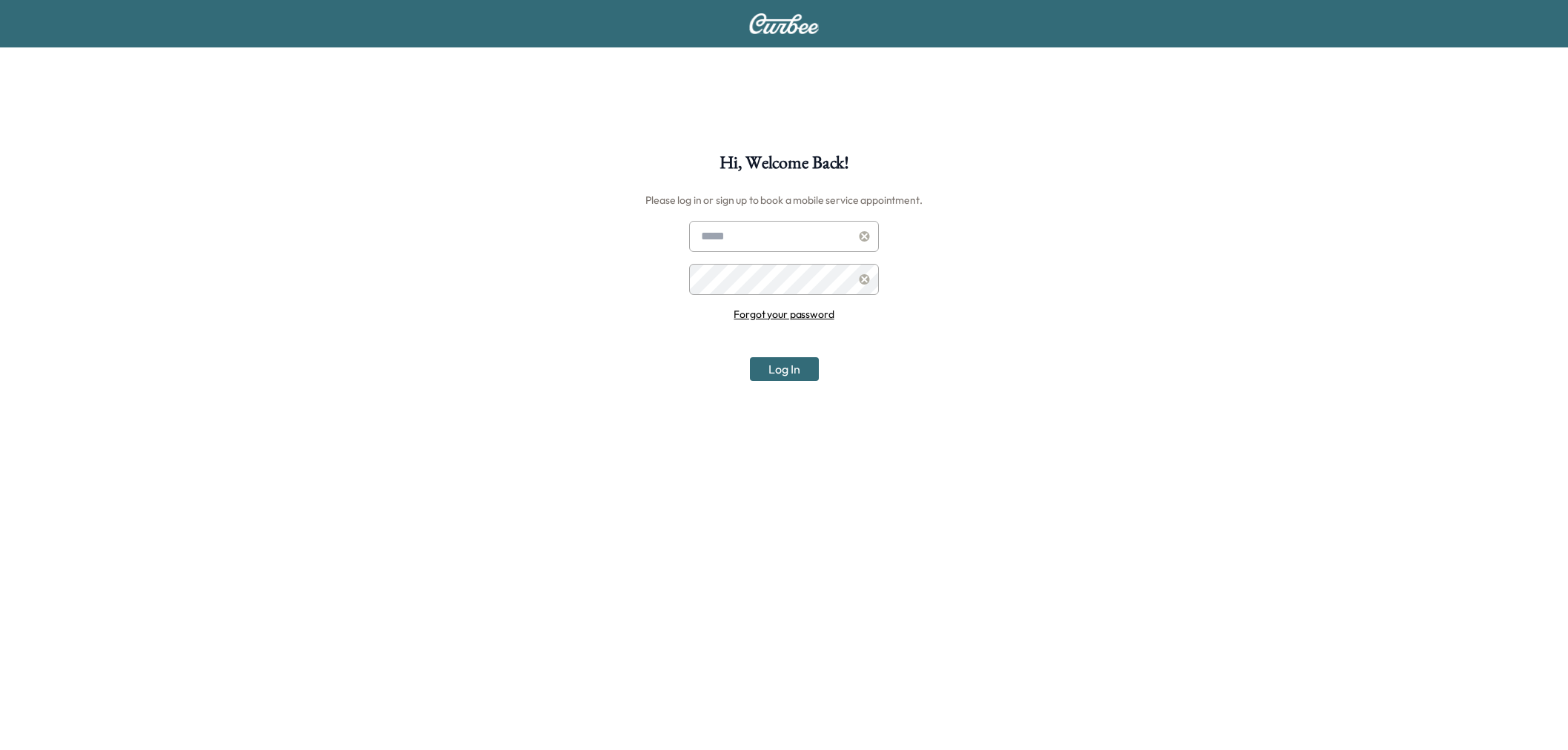
scroll to position [153, 0]
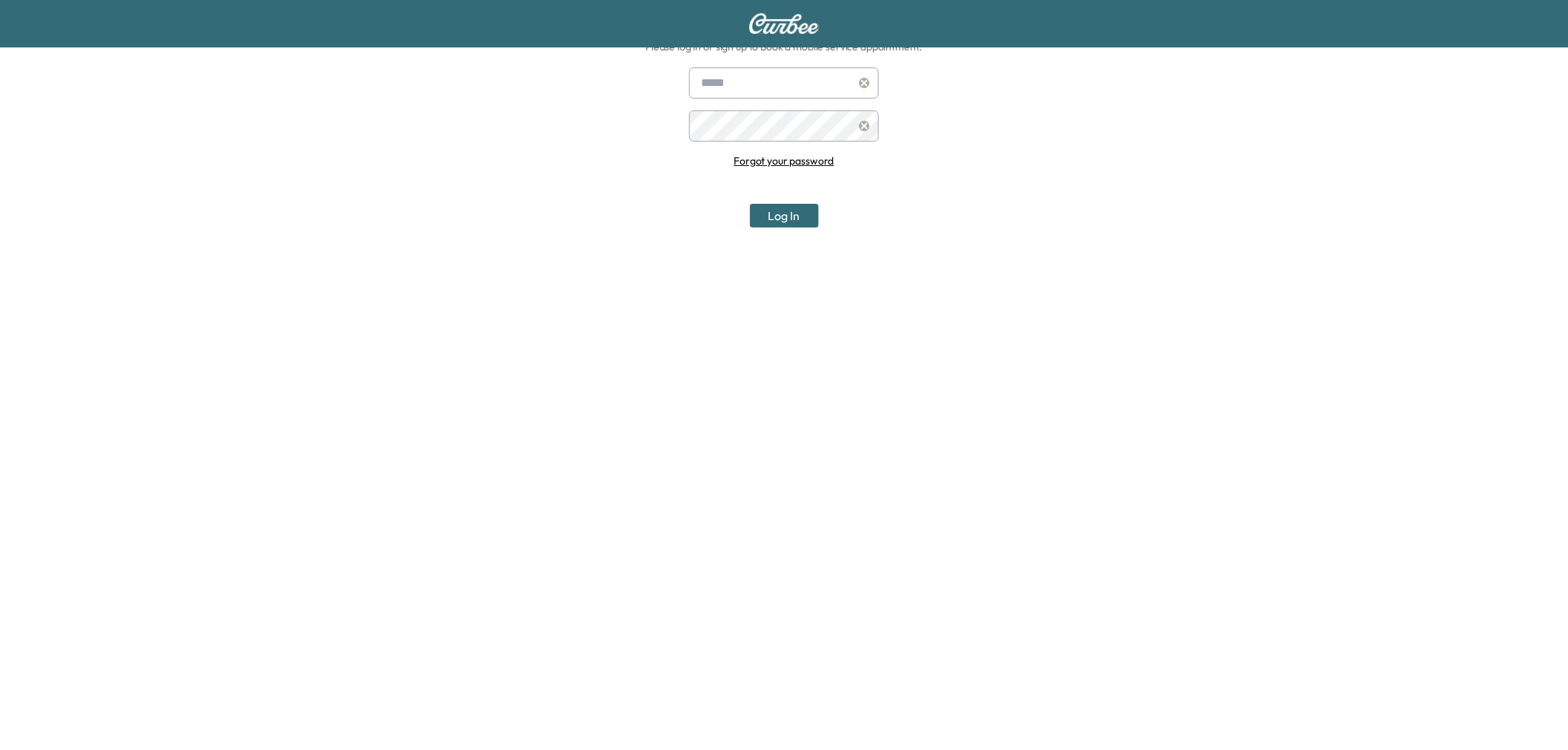
type input "**********"
click at [788, 219] on button "Log In" at bounding box center [784, 216] width 69 height 23
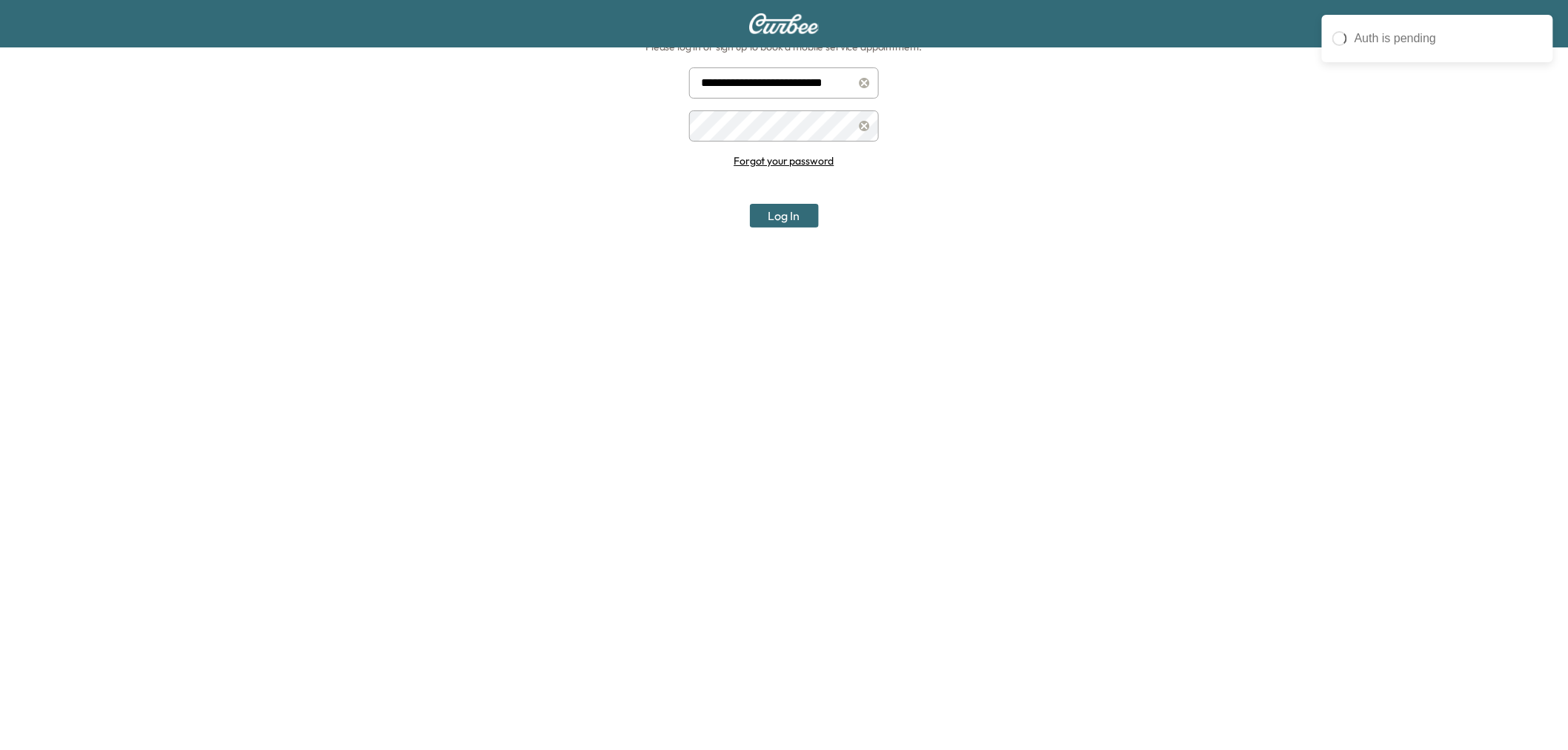
scroll to position [0, 0]
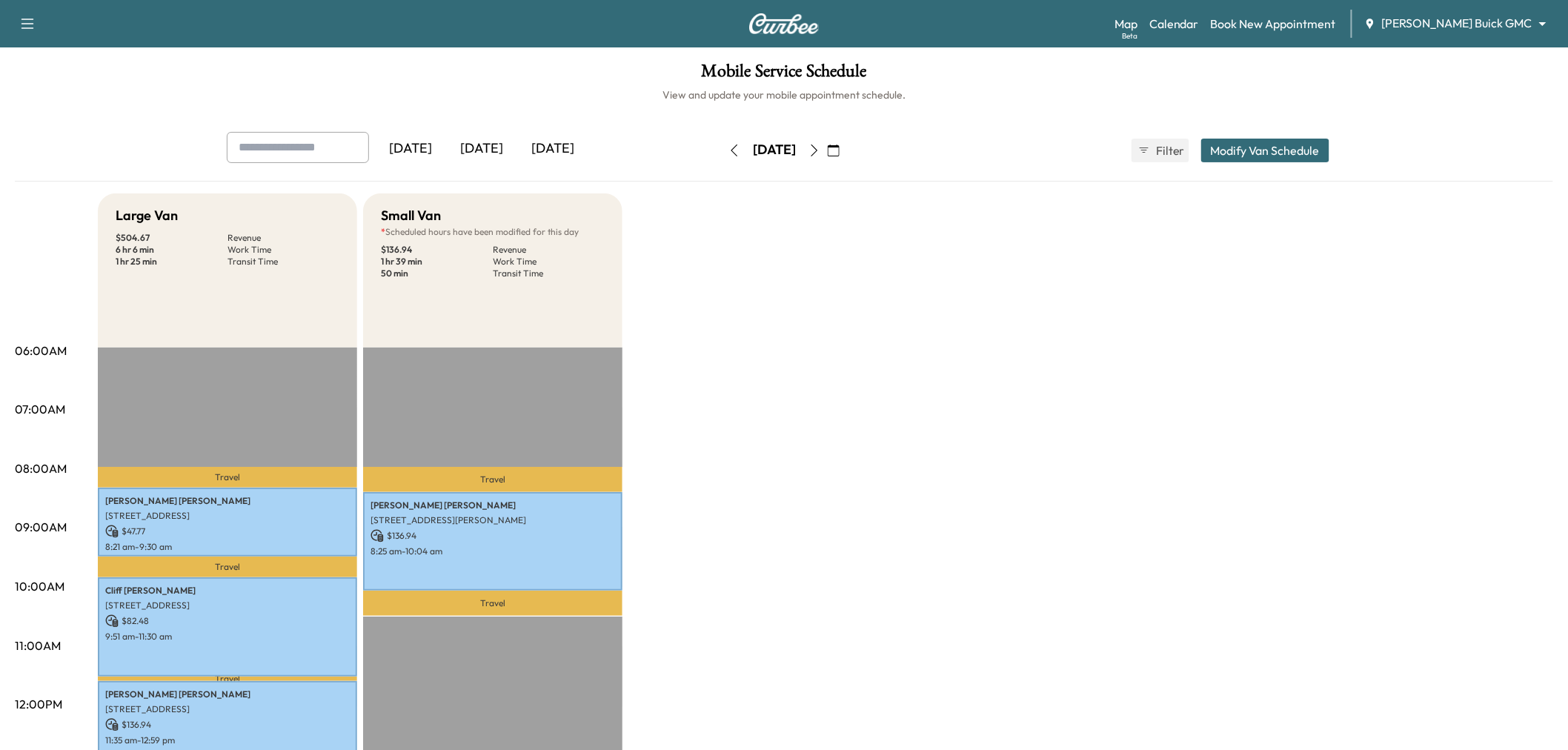
click at [839, 156] on icon "button" at bounding box center [834, 150] width 12 height 12
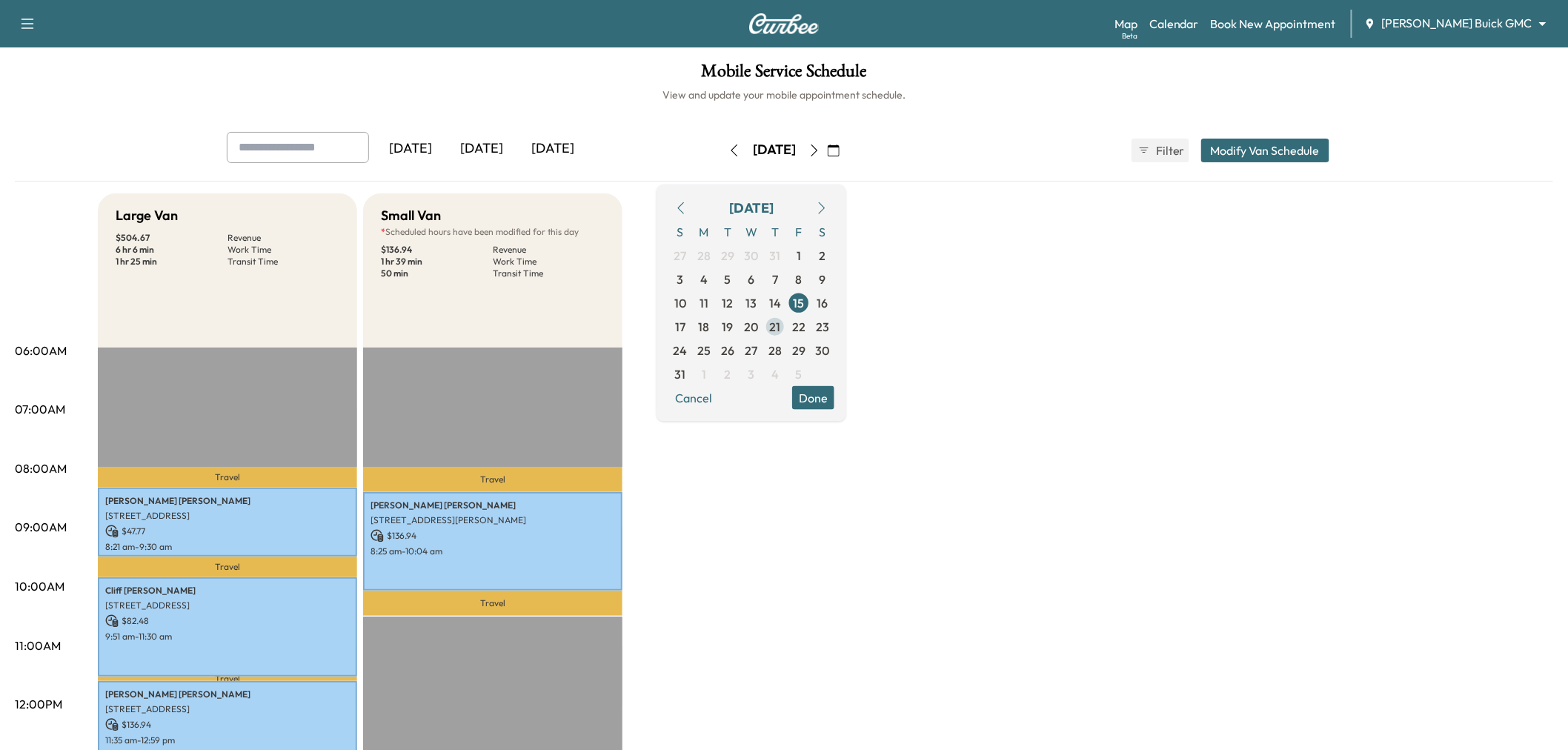
click at [781, 328] on span "21" at bounding box center [776, 326] width 11 height 18
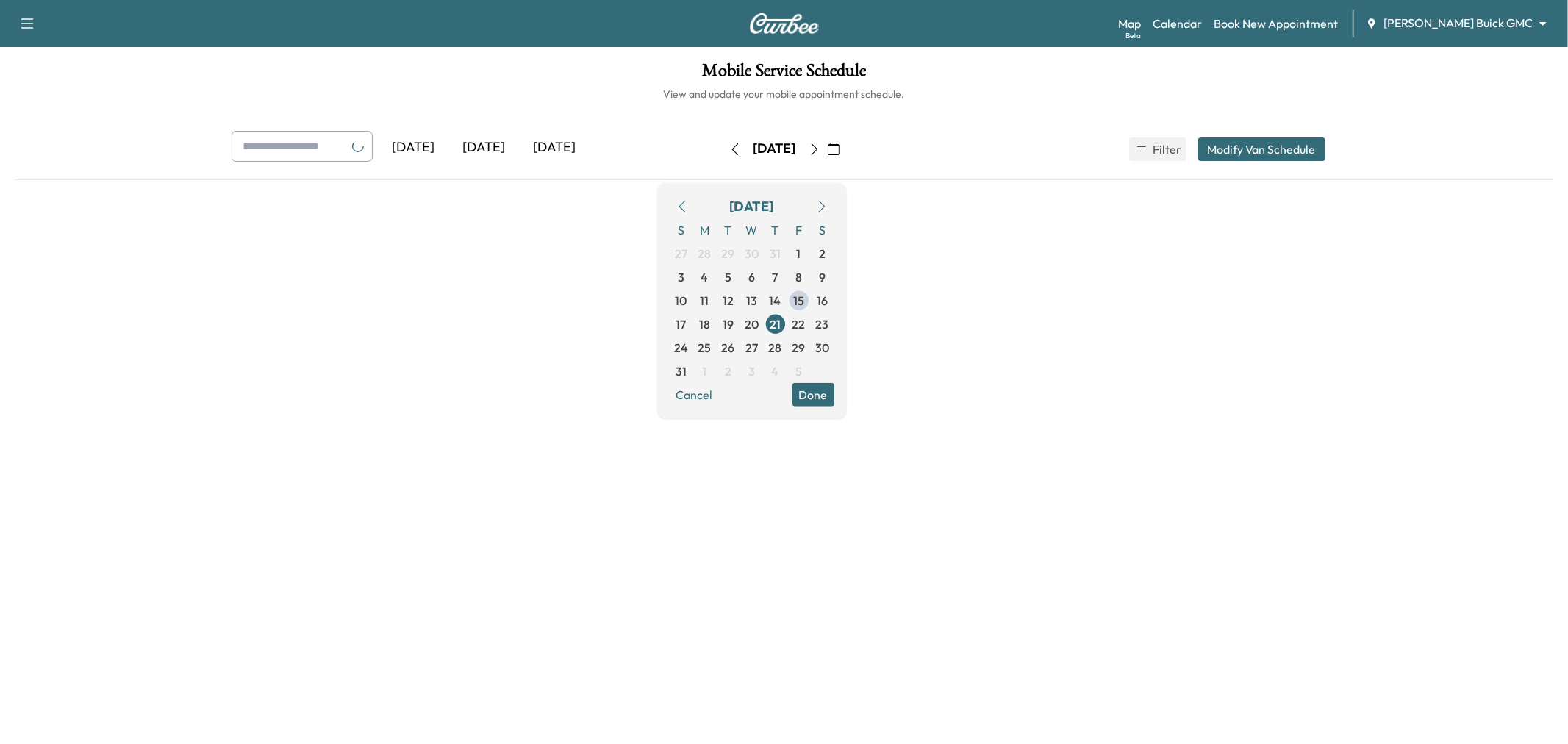
click at [834, 392] on button "Done" at bounding box center [813, 394] width 42 height 23
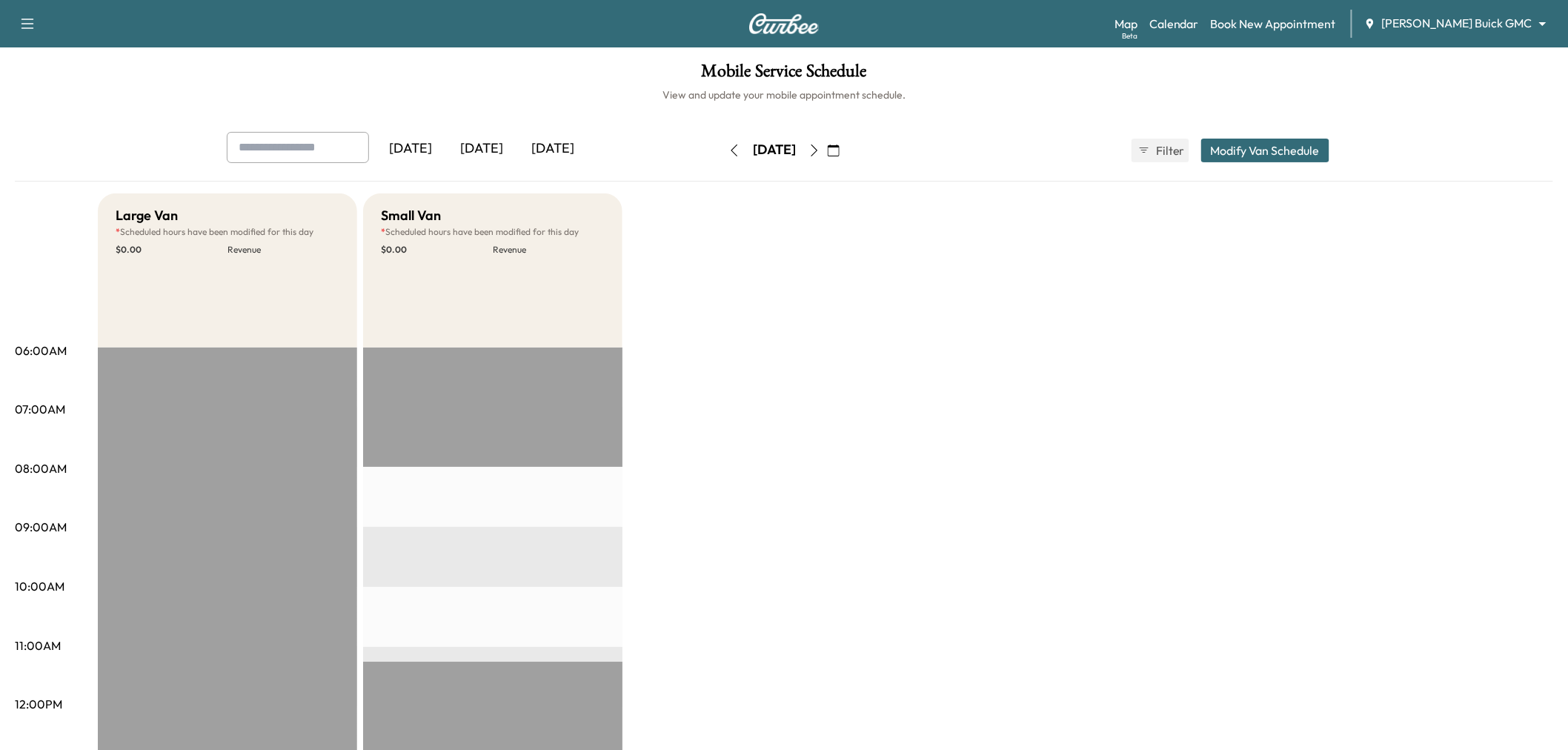
click at [839, 147] on icon "button" at bounding box center [834, 150] width 12 height 12
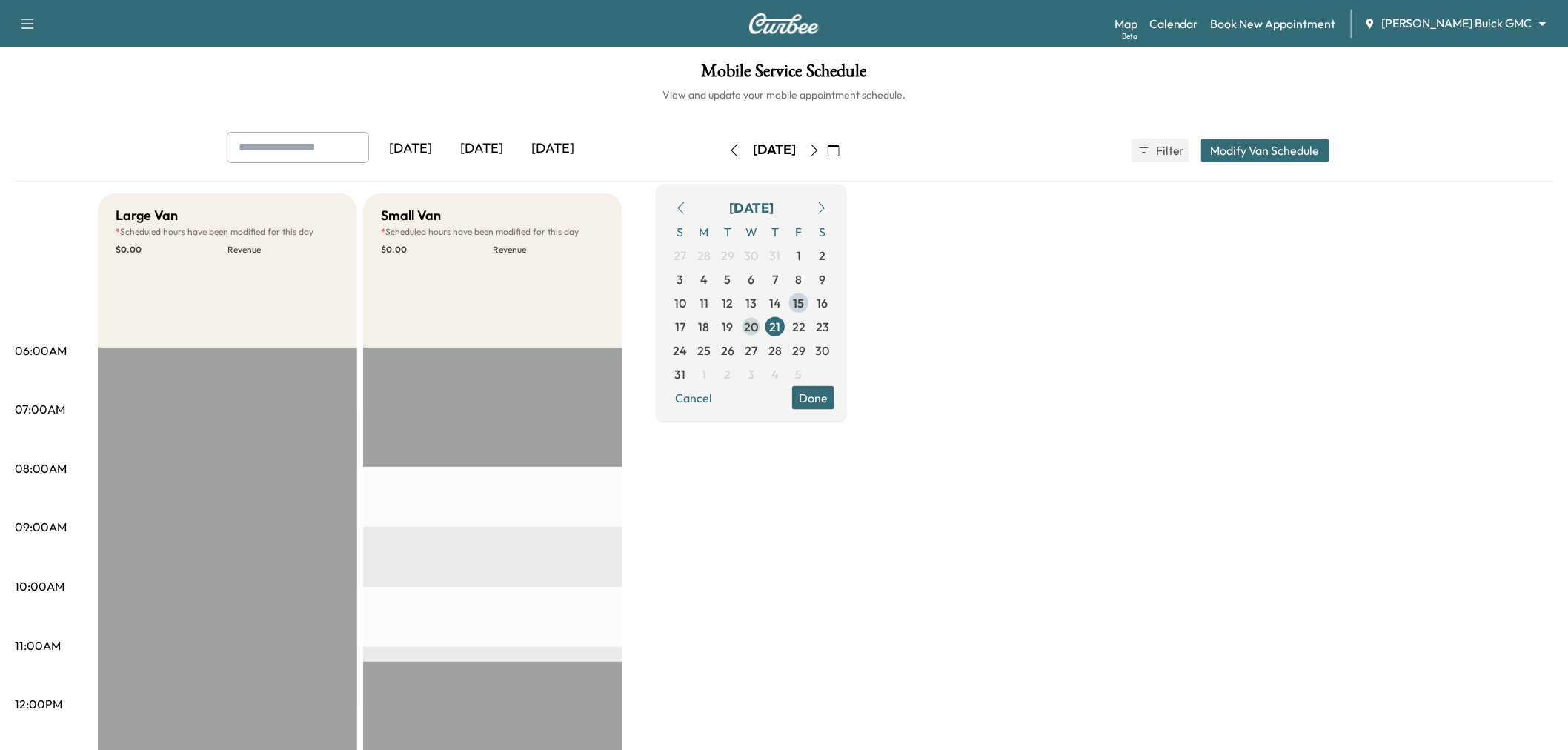
click at [763, 322] on span "20" at bounding box center [751, 325] width 23 height 23
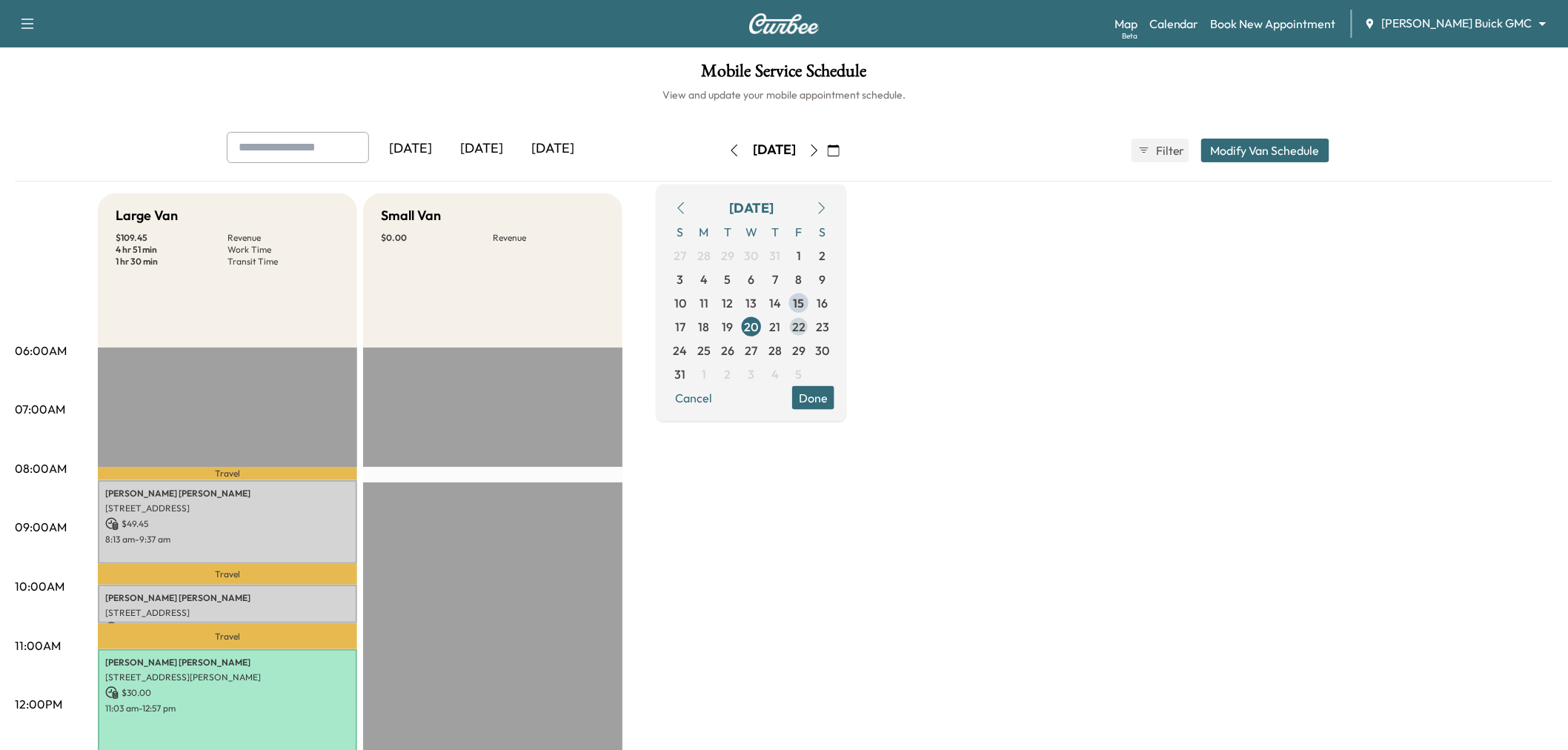
click at [805, 324] on span "22" at bounding box center [799, 326] width 14 height 18
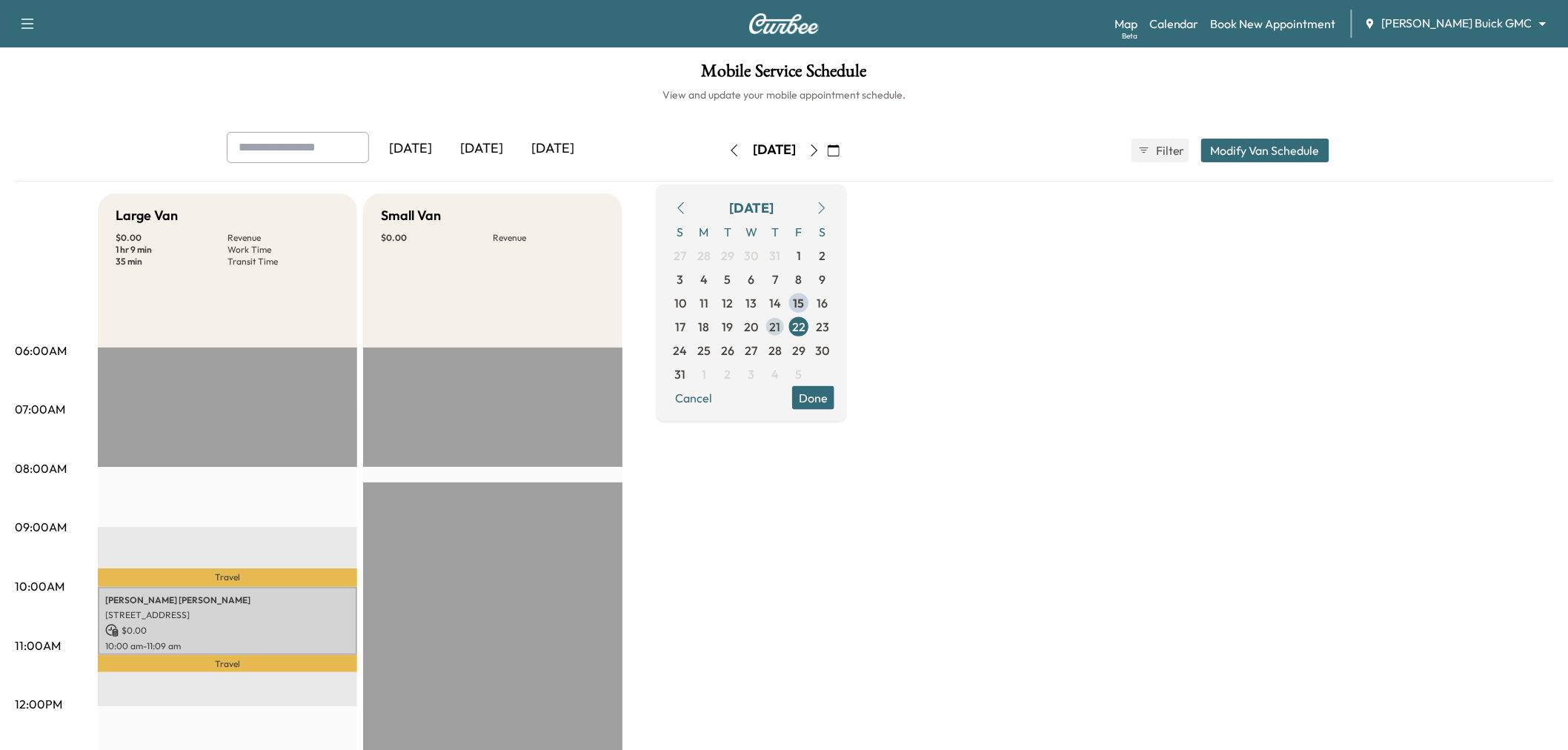
click at [781, 328] on span "21" at bounding box center [776, 326] width 11 height 18
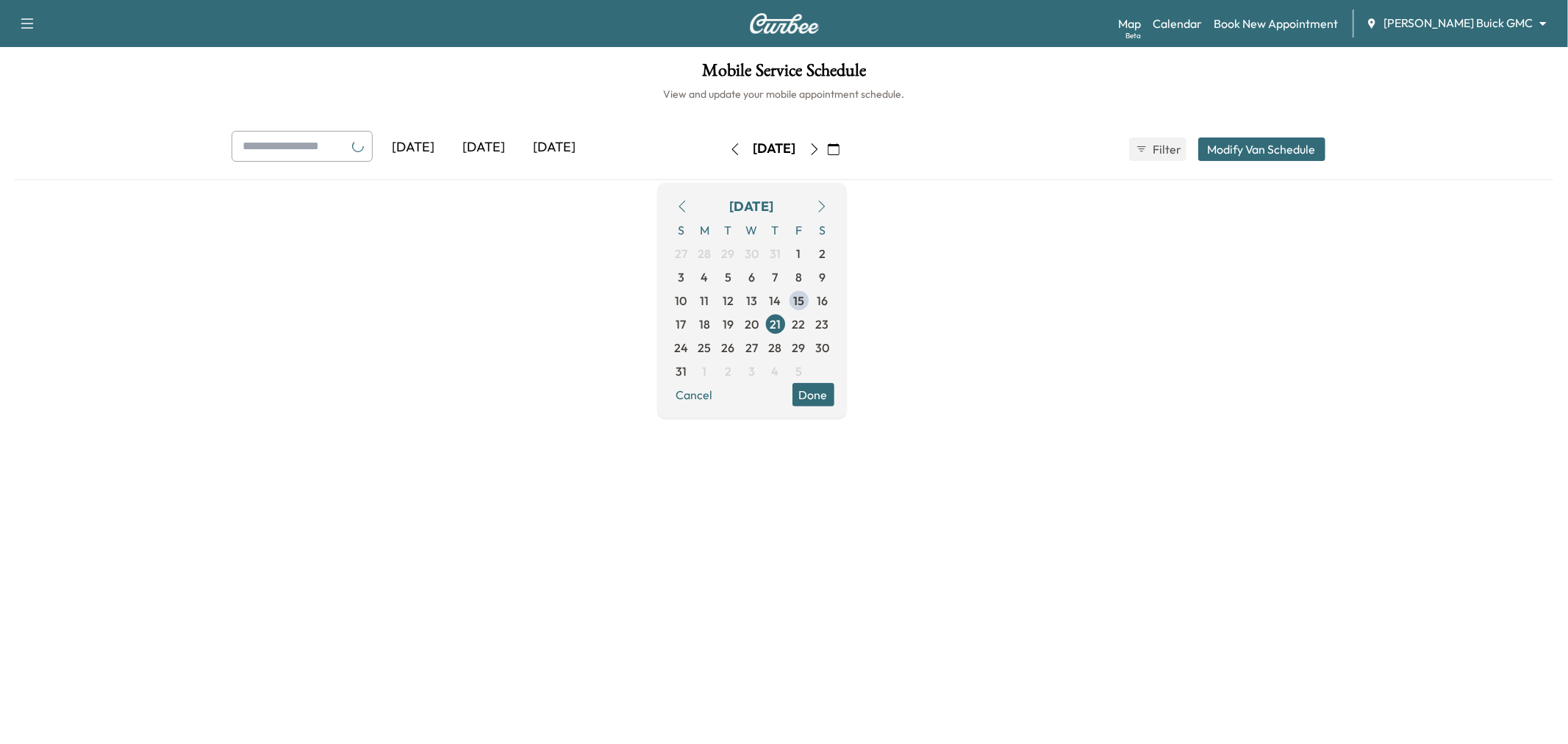
click at [834, 390] on button "Done" at bounding box center [813, 394] width 42 height 23
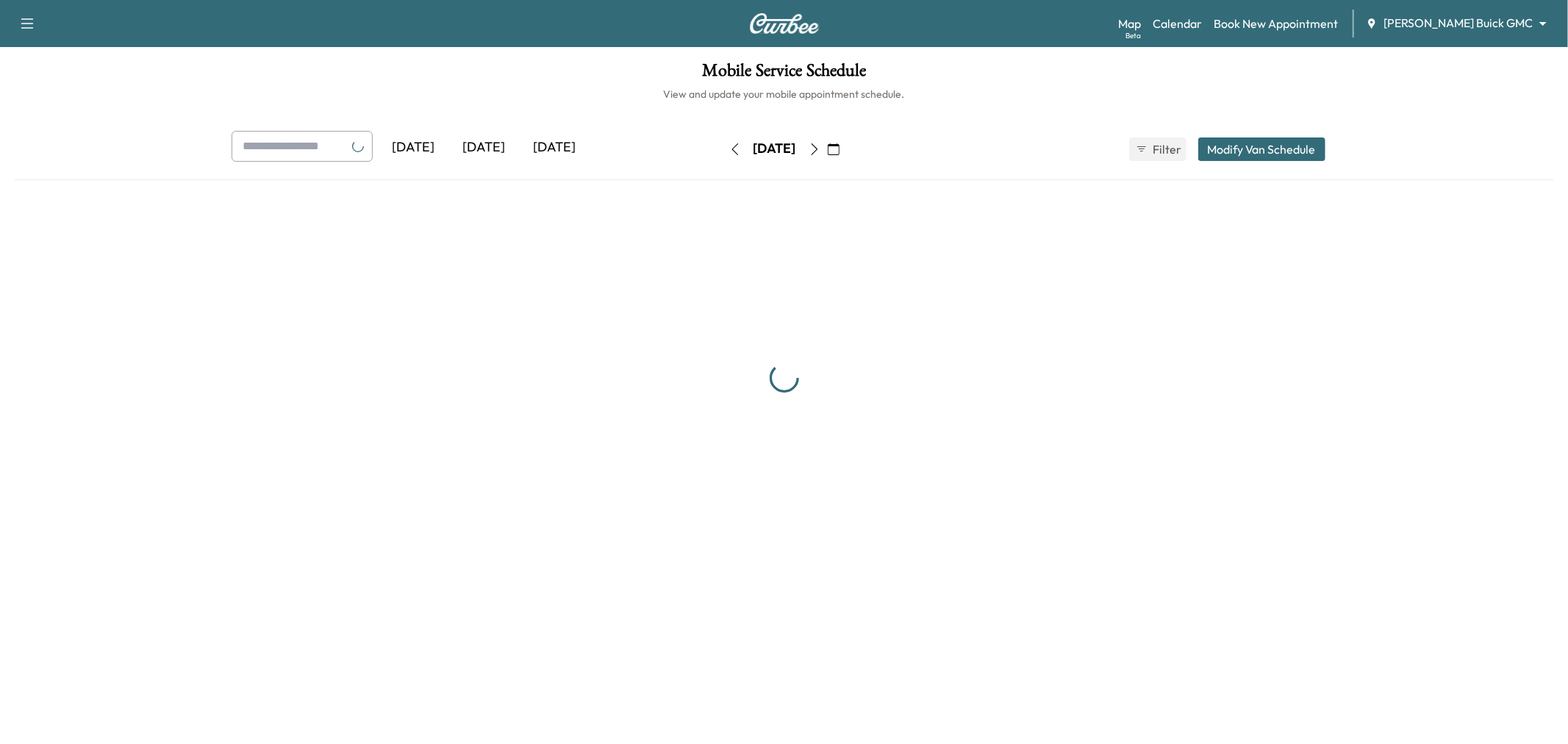
click at [1045, 358] on div at bounding box center [784, 378] width 1538 height 372
click at [1286, 141] on button "Modify Van Schedule" at bounding box center [1261, 149] width 127 height 23
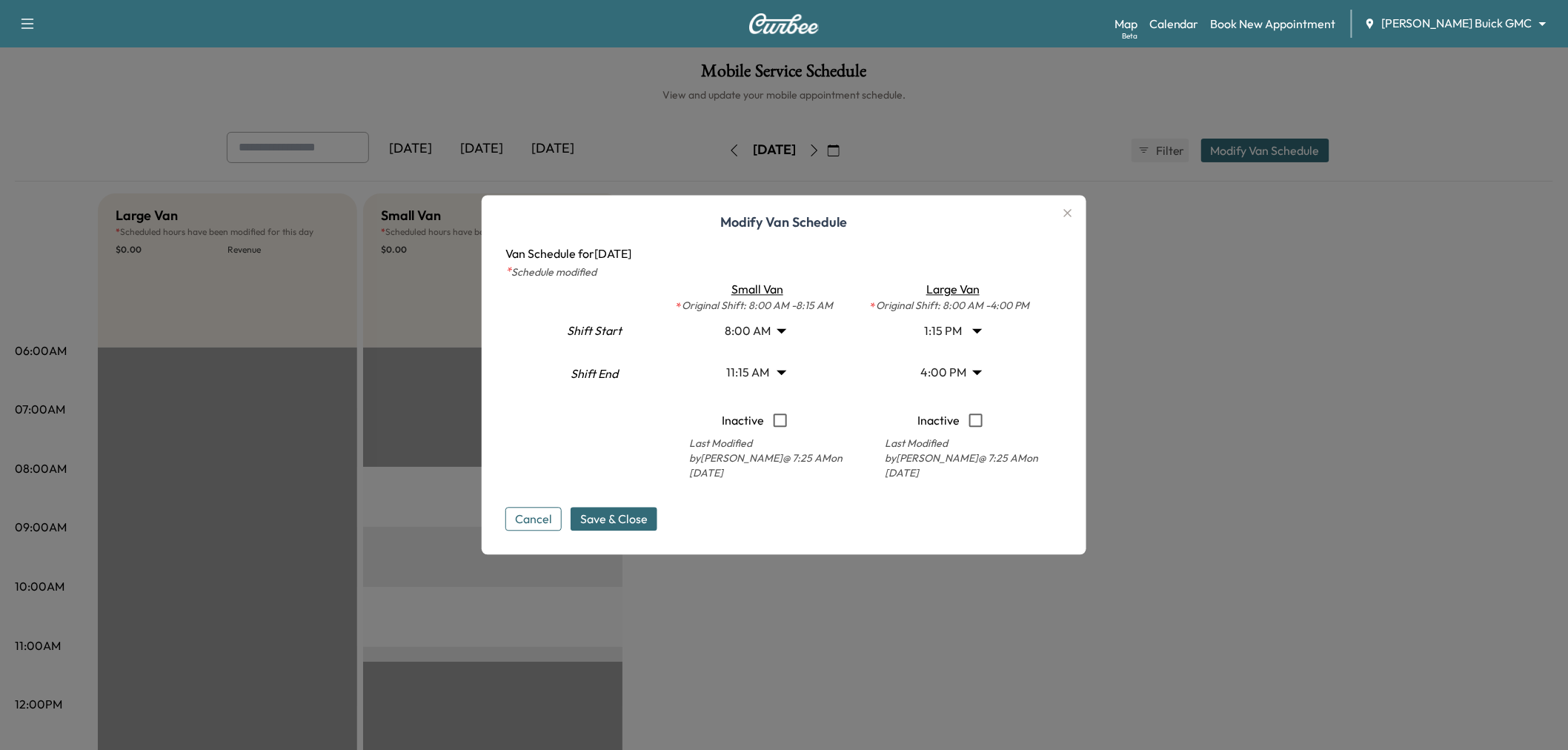
click at [1183, 350] on div at bounding box center [784, 375] width 1568 height 750
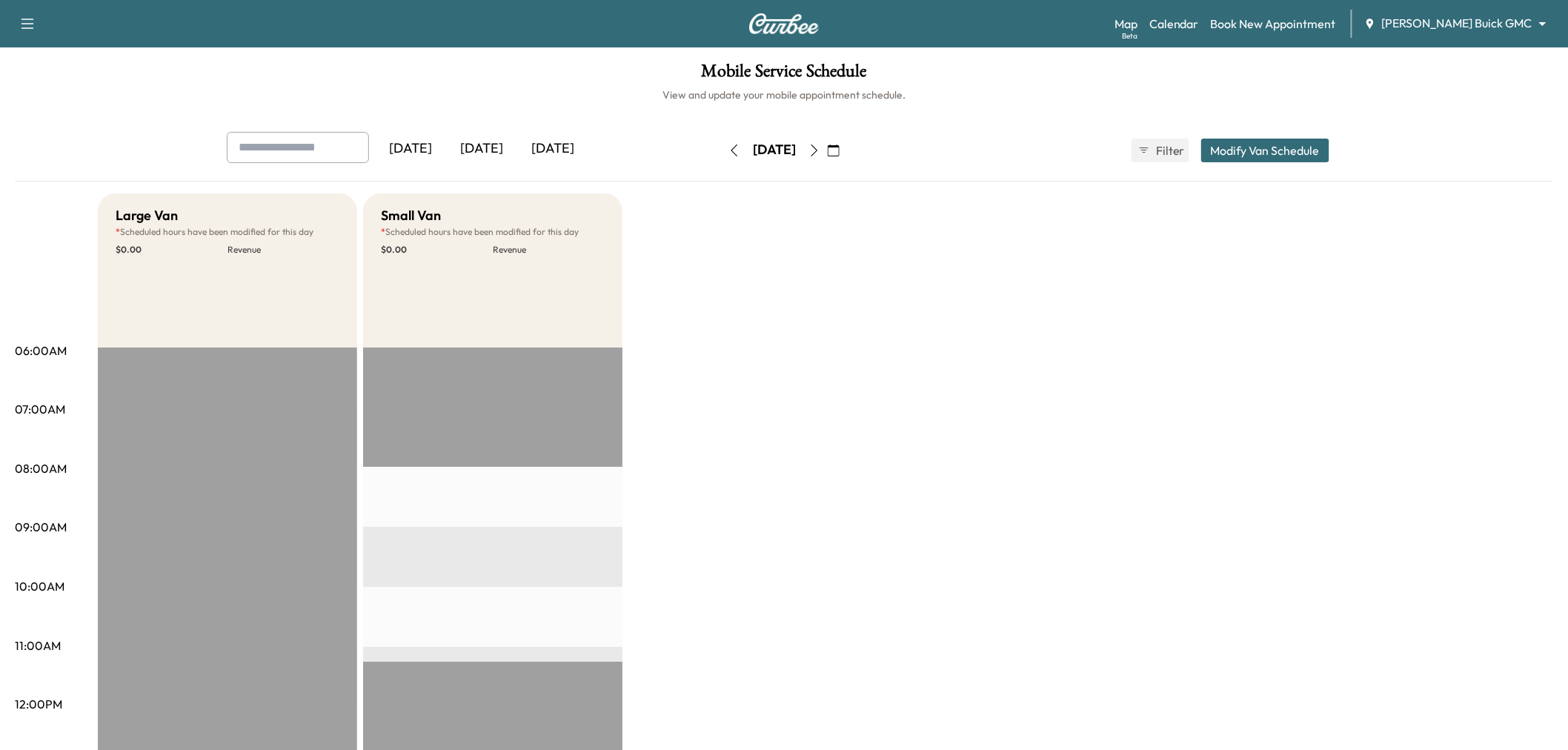
click at [876, 471] on div "Large Van * Scheduled hours have been modified for this day $ 0.00 Revenue EST …" at bounding box center [826, 750] width 1456 height 1112
click at [890, 333] on div "Large Van * Scheduled hours have been modified for this day $ 0.00 Revenue EST …" at bounding box center [826, 750] width 1456 height 1112
click at [839, 149] on icon "button" at bounding box center [834, 150] width 12 height 12
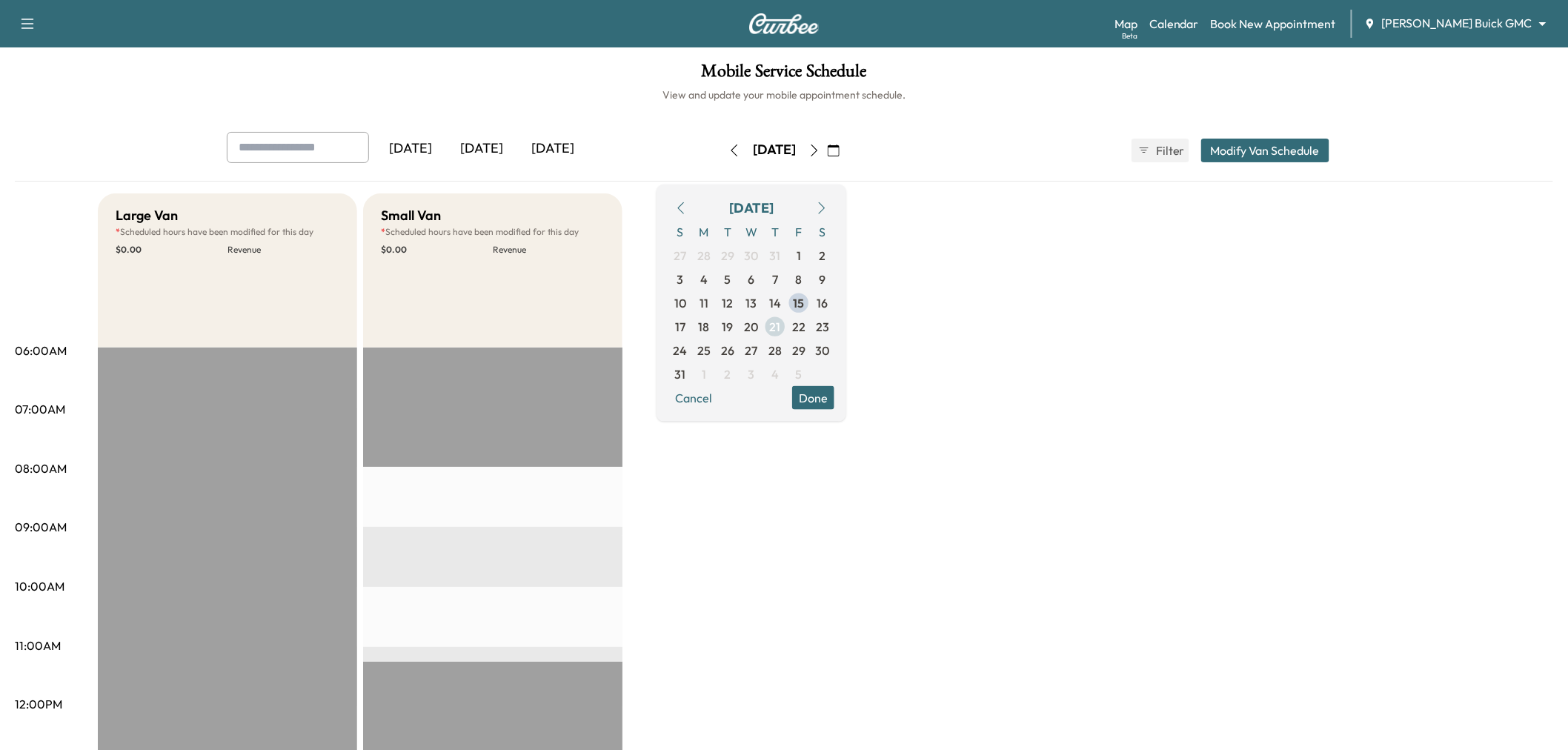
click at [781, 326] on span "21" at bounding box center [776, 326] width 11 height 18
click at [763, 333] on span "20" at bounding box center [751, 325] width 23 height 23
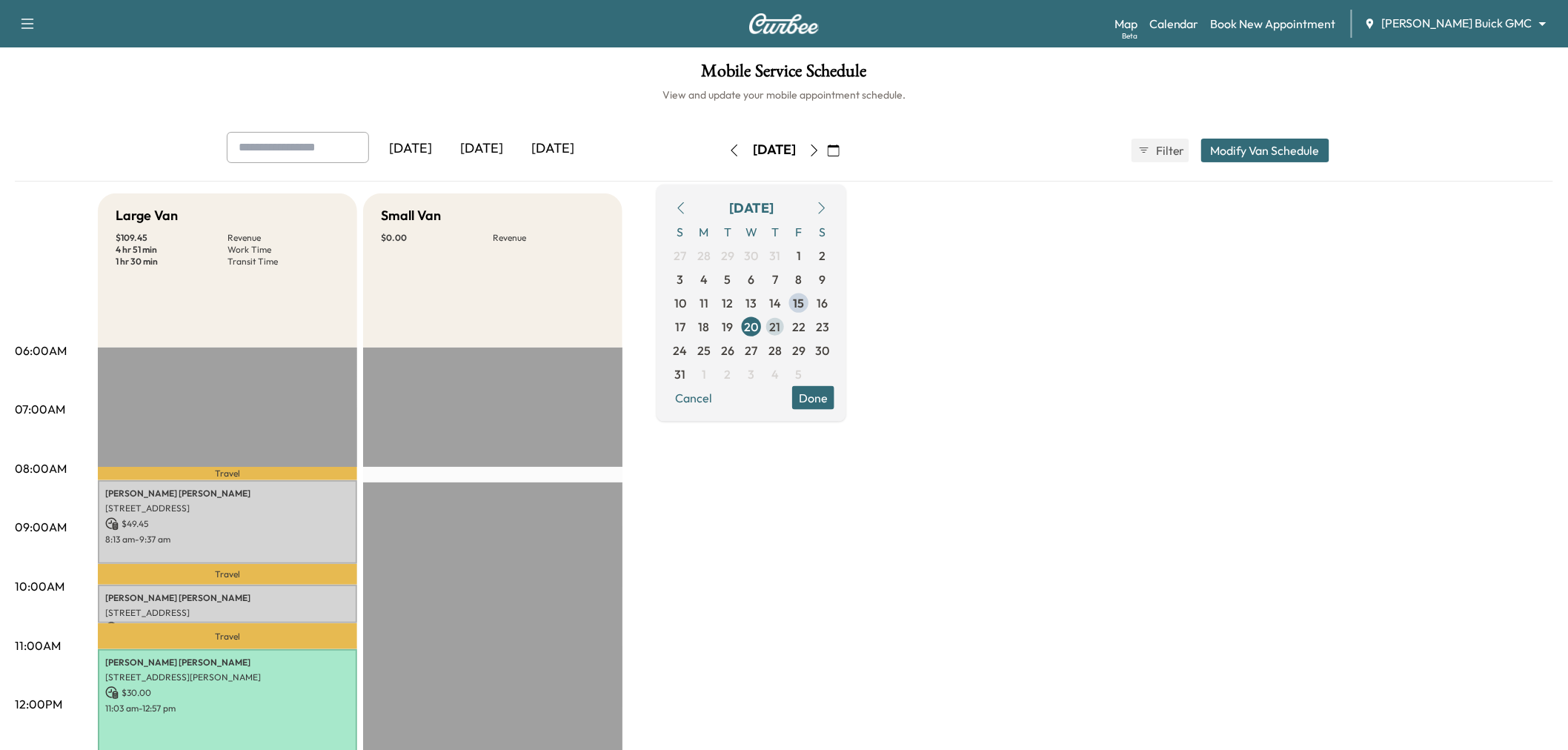
click at [781, 326] on span "21" at bounding box center [776, 326] width 11 height 18
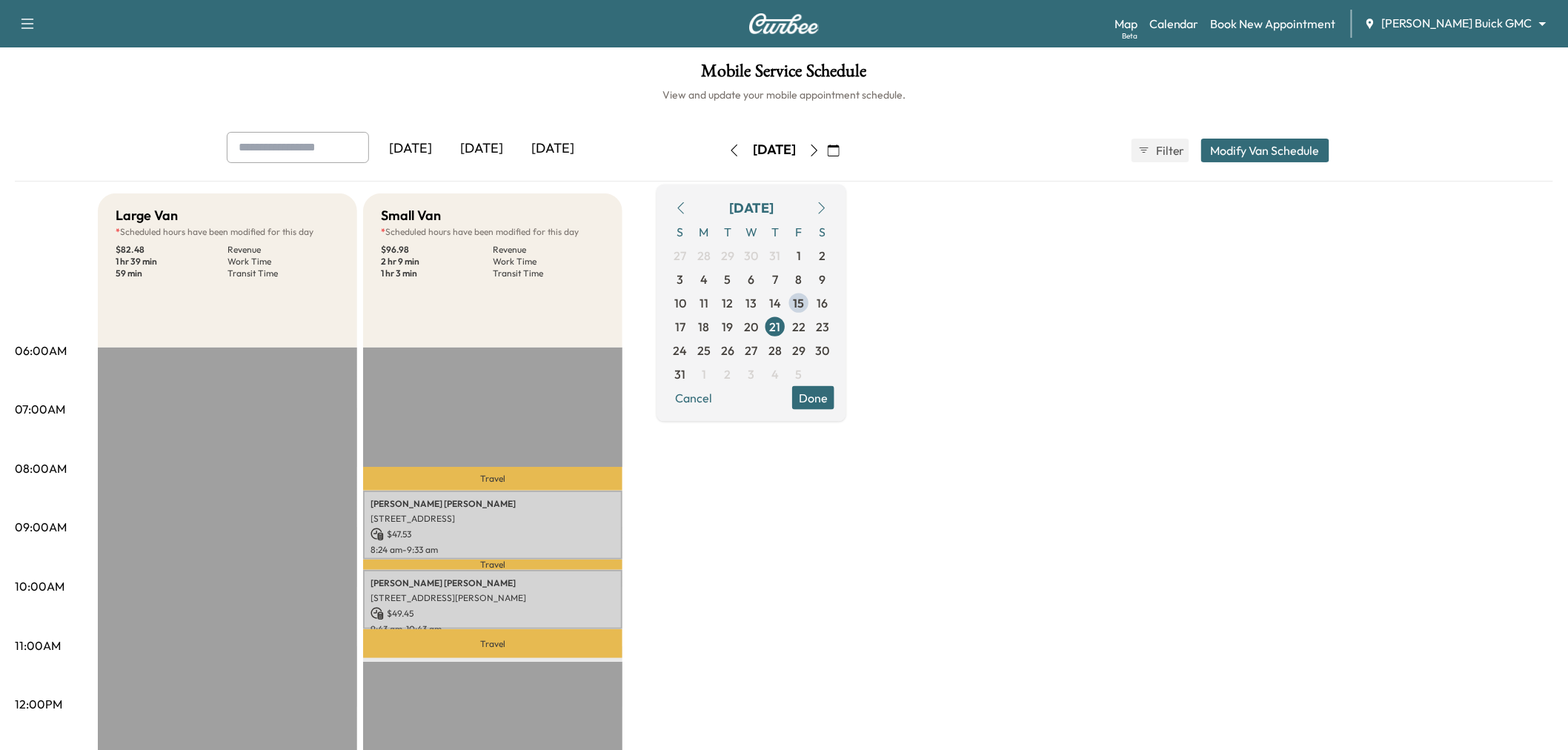
click at [834, 393] on button "Done" at bounding box center [813, 397] width 42 height 23
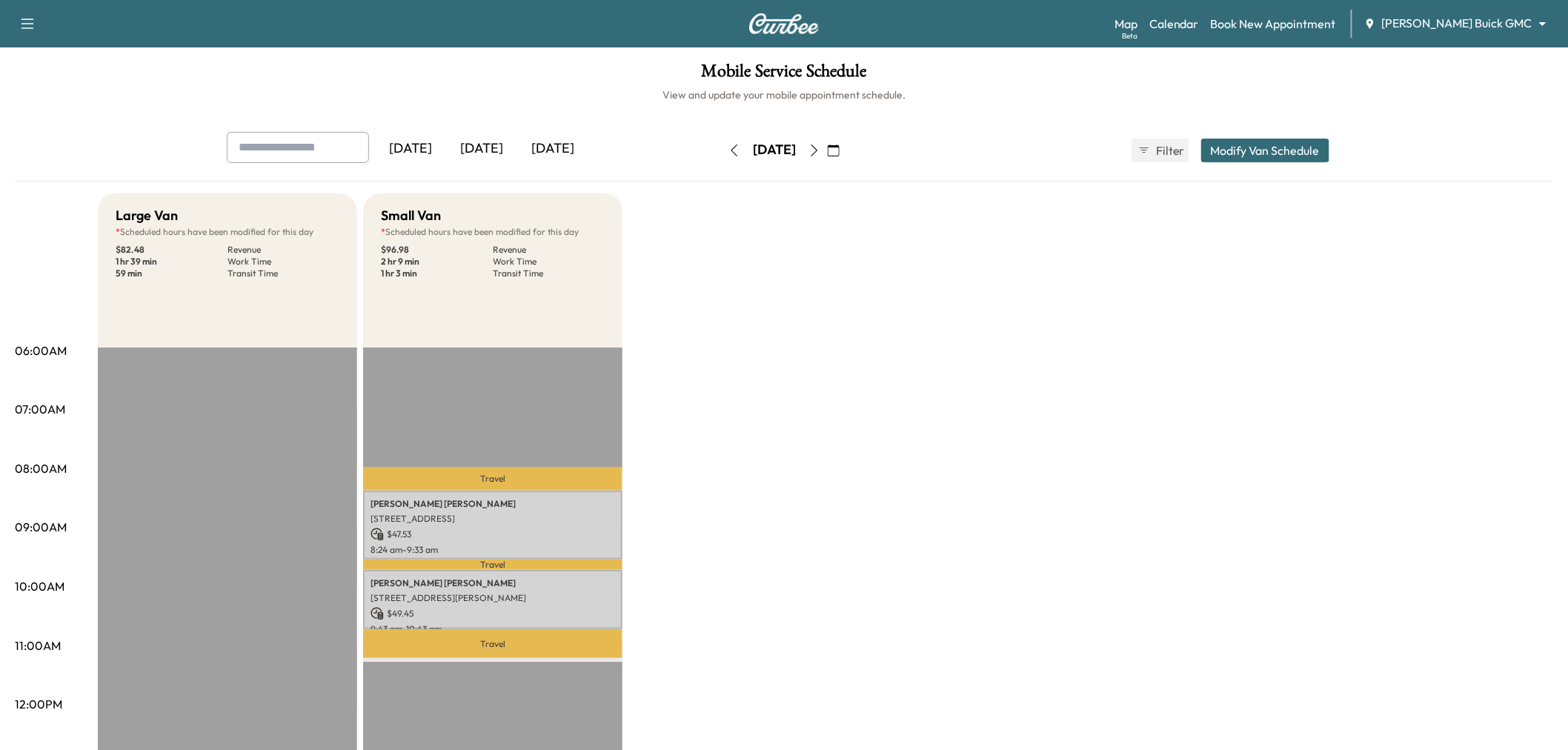
click at [1457, 14] on body "Support Log Out Map Beta Calendar Book New Appointment Ewing Buick GMC ********…" at bounding box center [784, 375] width 1568 height 750
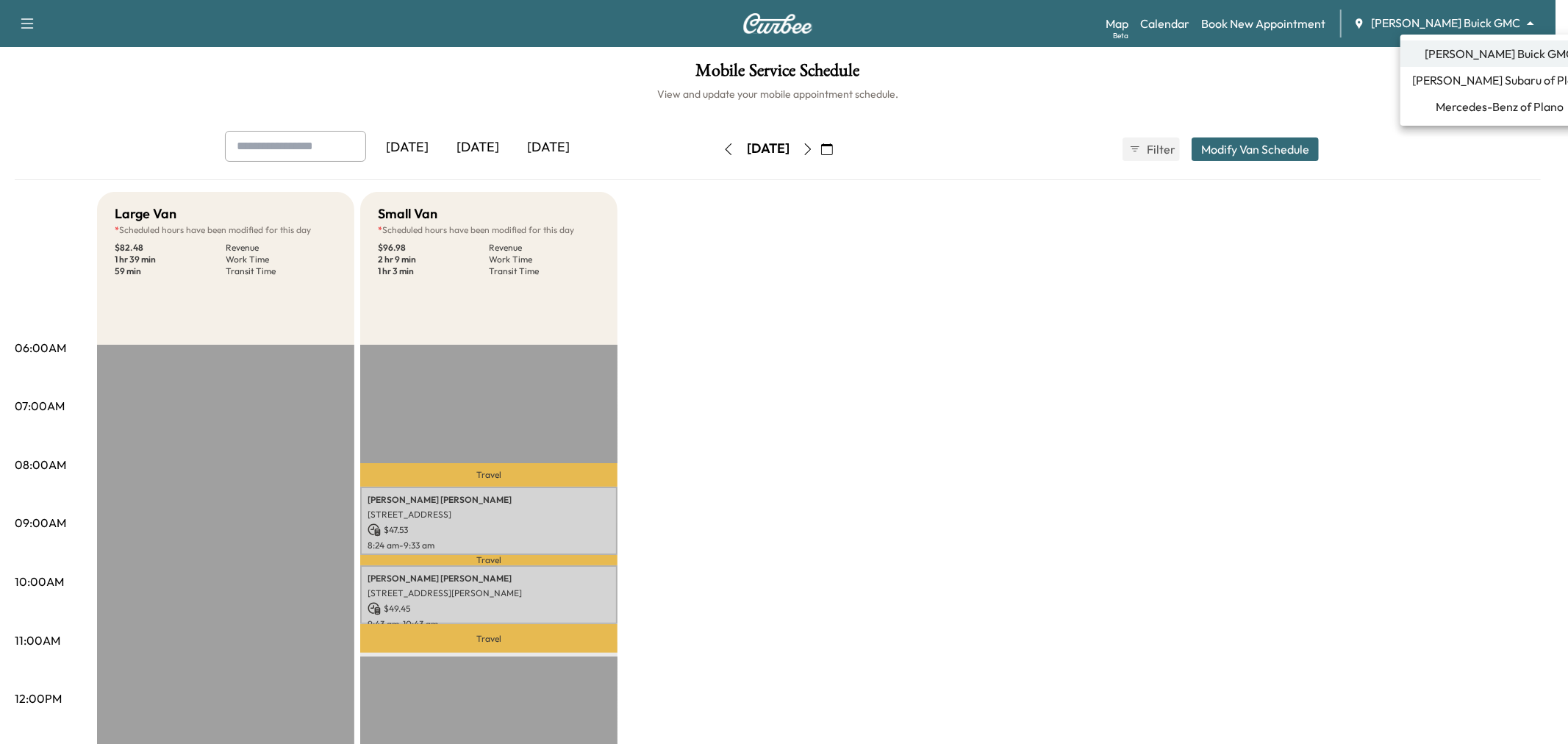
click at [1466, 79] on span "Ewing Subaru of Plano" at bounding box center [1499, 80] width 175 height 18
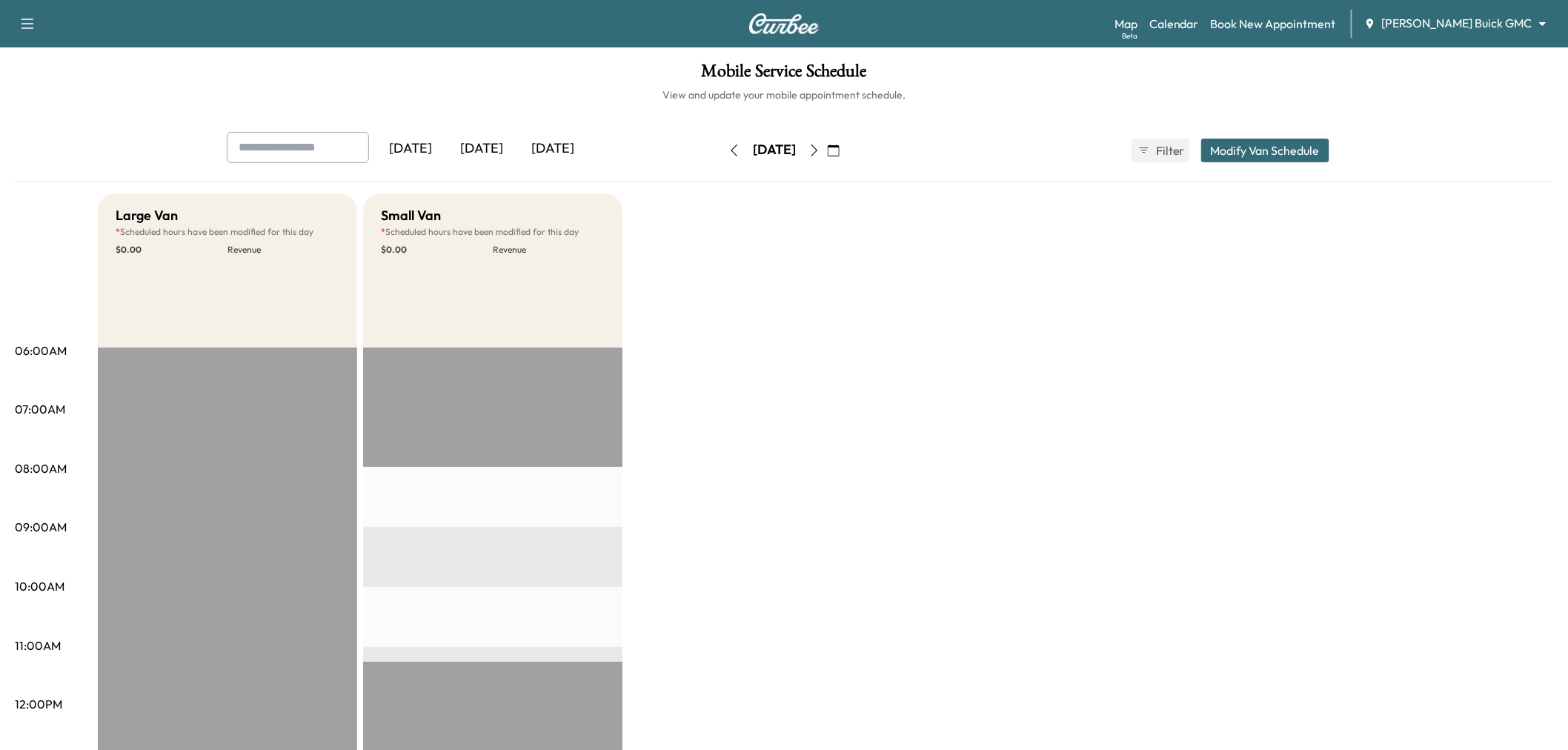
click at [1460, 27] on body "Support Log Out Map Beta Calendar Book New Appointment Ewing Buick GMC ********…" at bounding box center [784, 375] width 1568 height 750
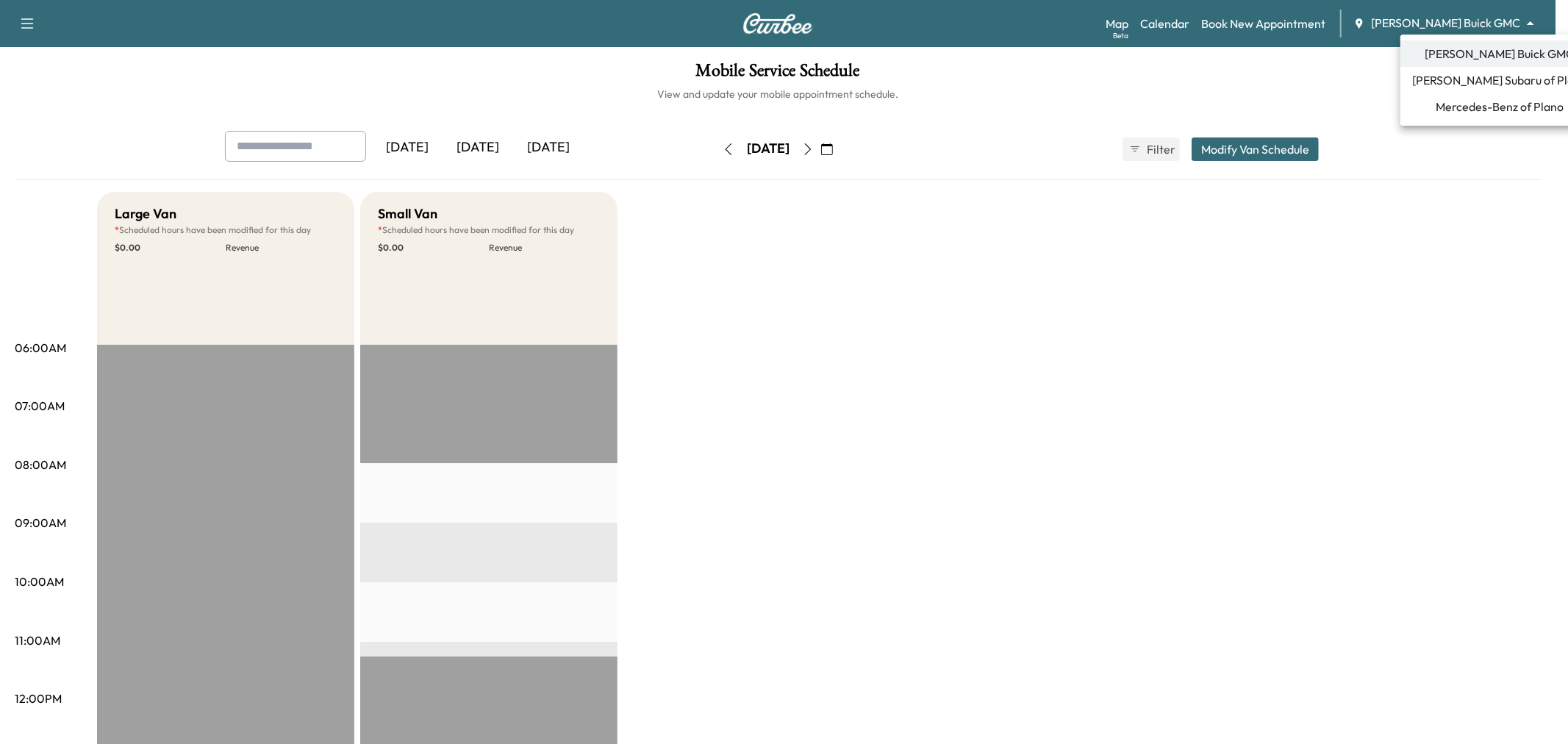
click at [1442, 106] on span "Mercedes-Benz of Plano" at bounding box center [1500, 107] width 128 height 18
